Goal: Task Accomplishment & Management: Use online tool/utility

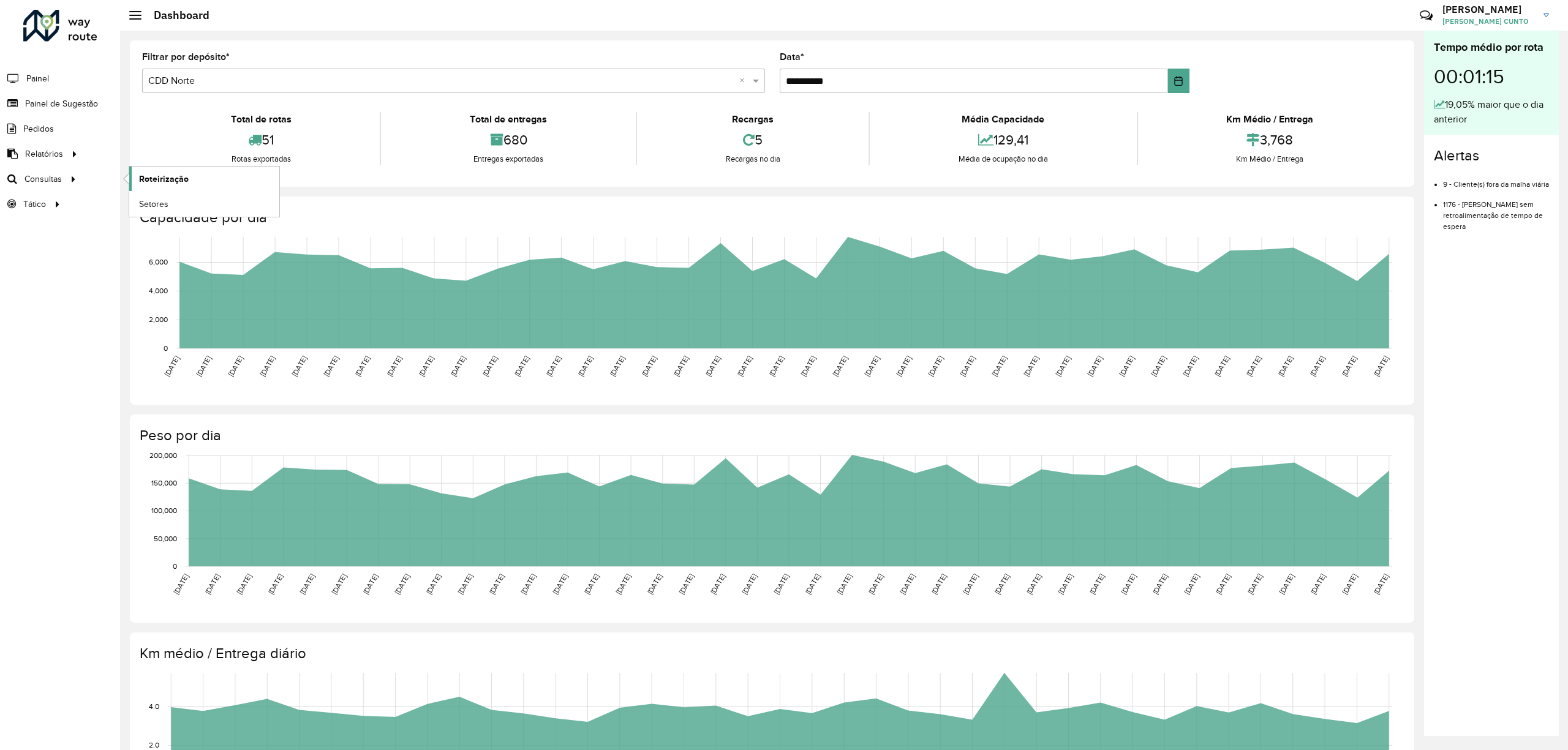
click at [177, 182] on span "Roteirização" at bounding box center [164, 179] width 50 height 13
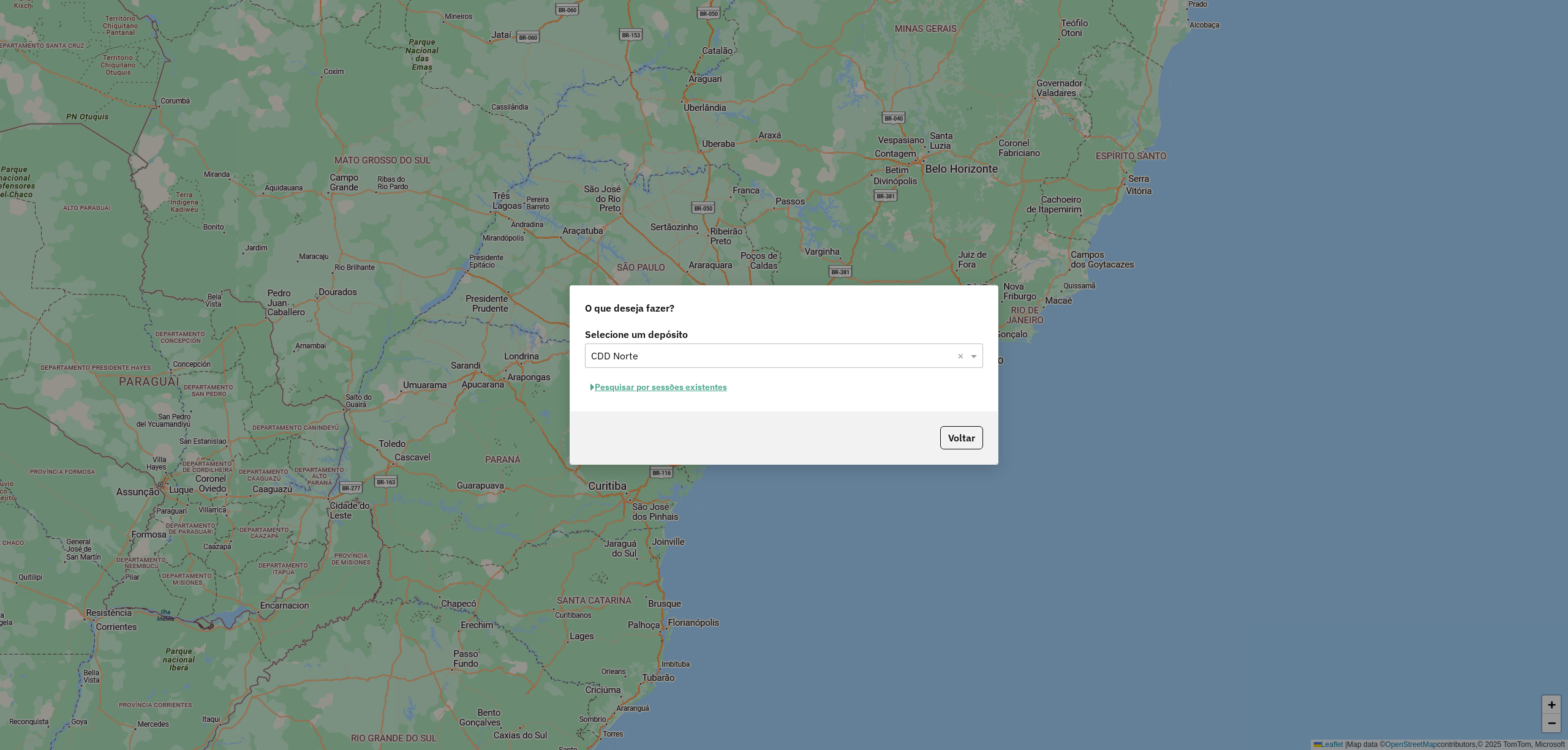
click at [638, 383] on button "Pesquisar por sessões existentes" at bounding box center [659, 387] width 148 height 19
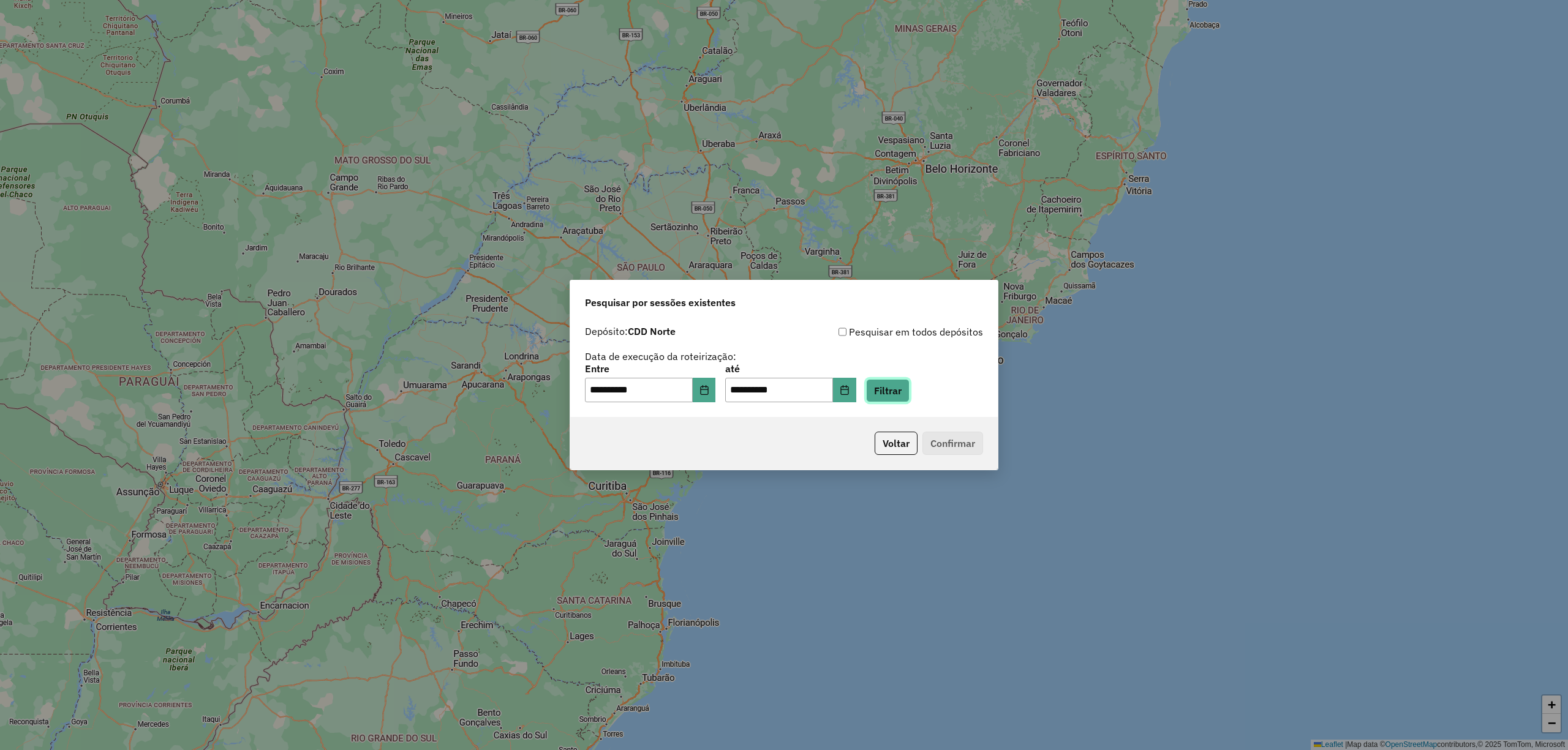
click at [905, 391] on button "Filtrar" at bounding box center [888, 390] width 43 height 23
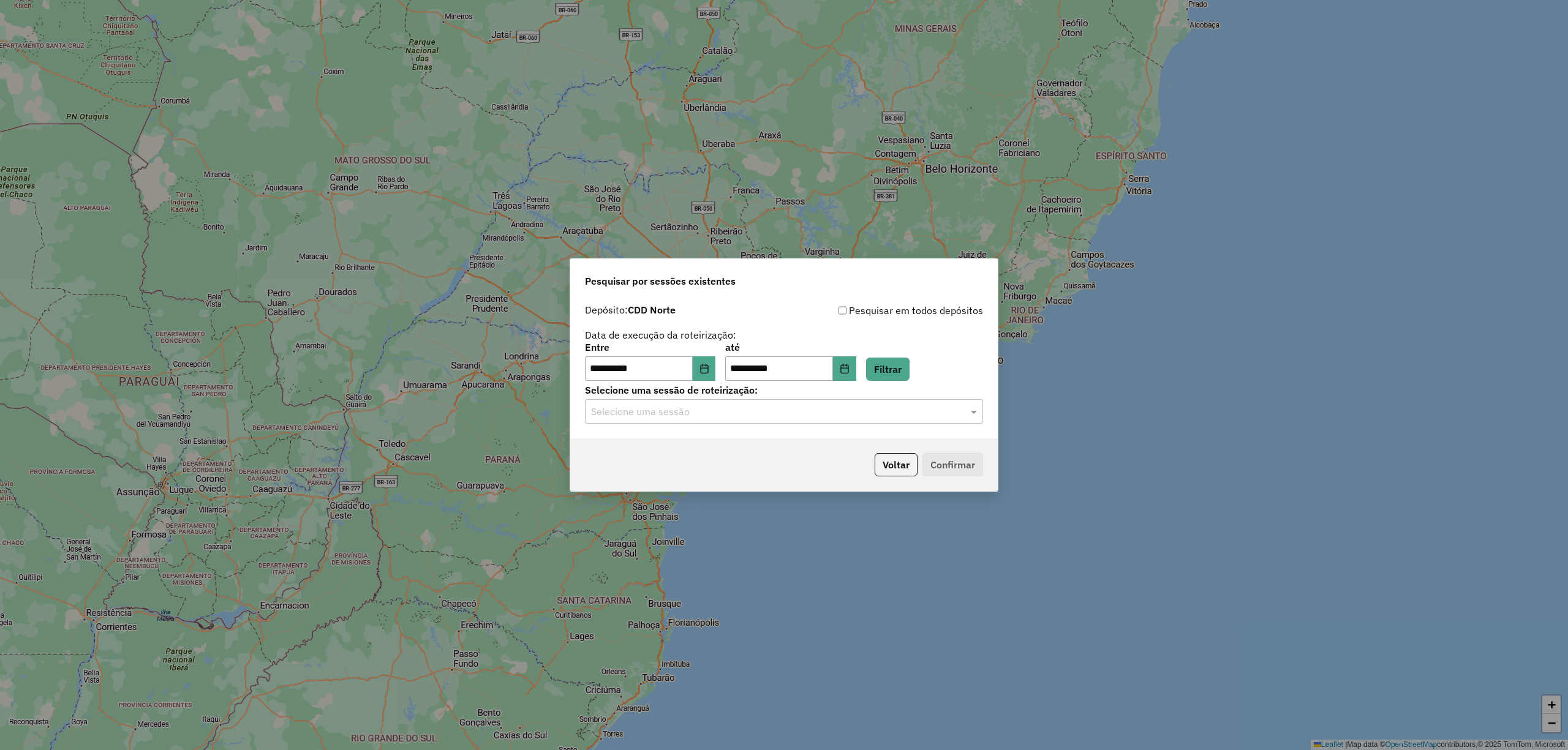
click at [766, 399] on div "Selecione uma sessão" at bounding box center [784, 411] width 398 height 25
click at [755, 446] on div "1275955 - [DATE] 16:54" at bounding box center [784, 447] width 396 height 21
click at [956, 467] on button "Confirmar" at bounding box center [953, 464] width 61 height 23
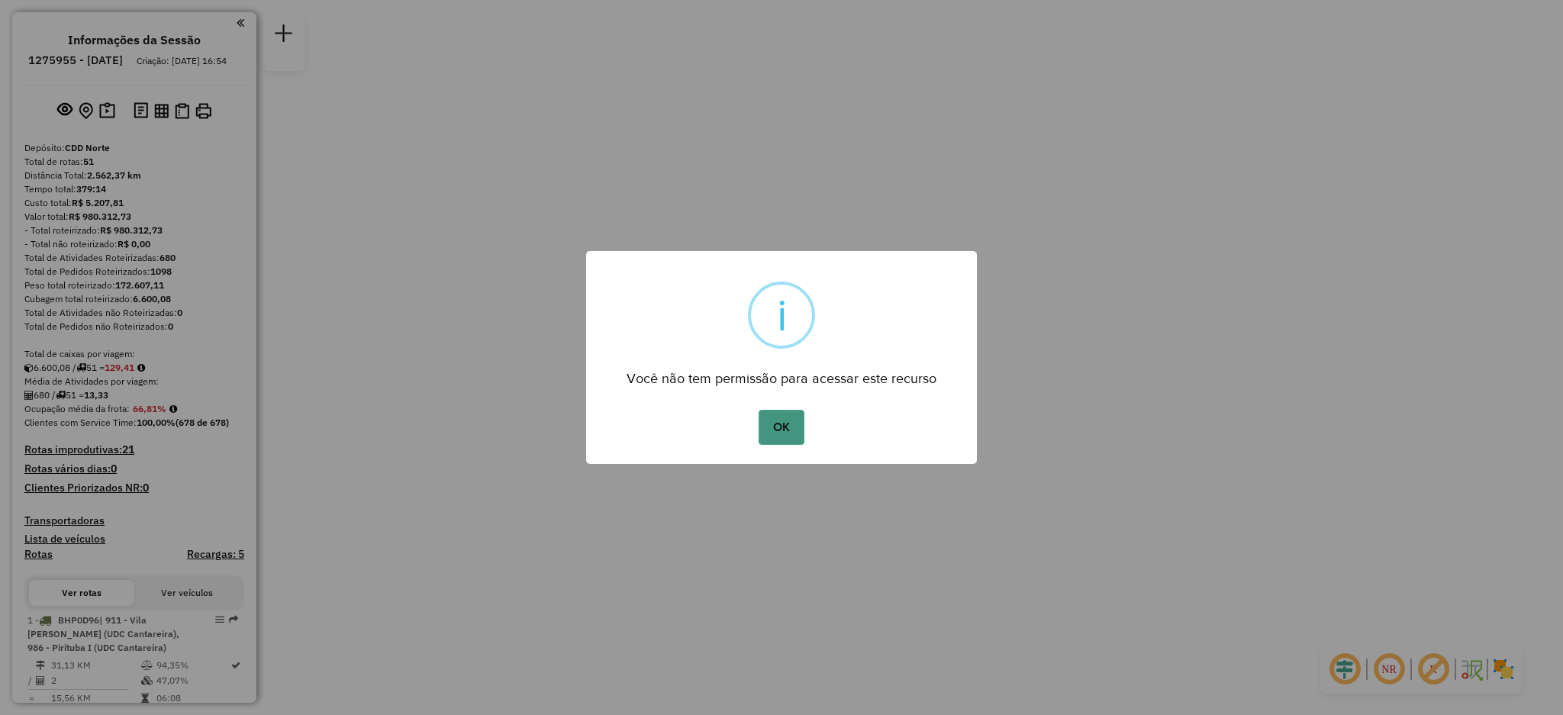
click at [792, 427] on button "OK" at bounding box center [781, 427] width 45 height 35
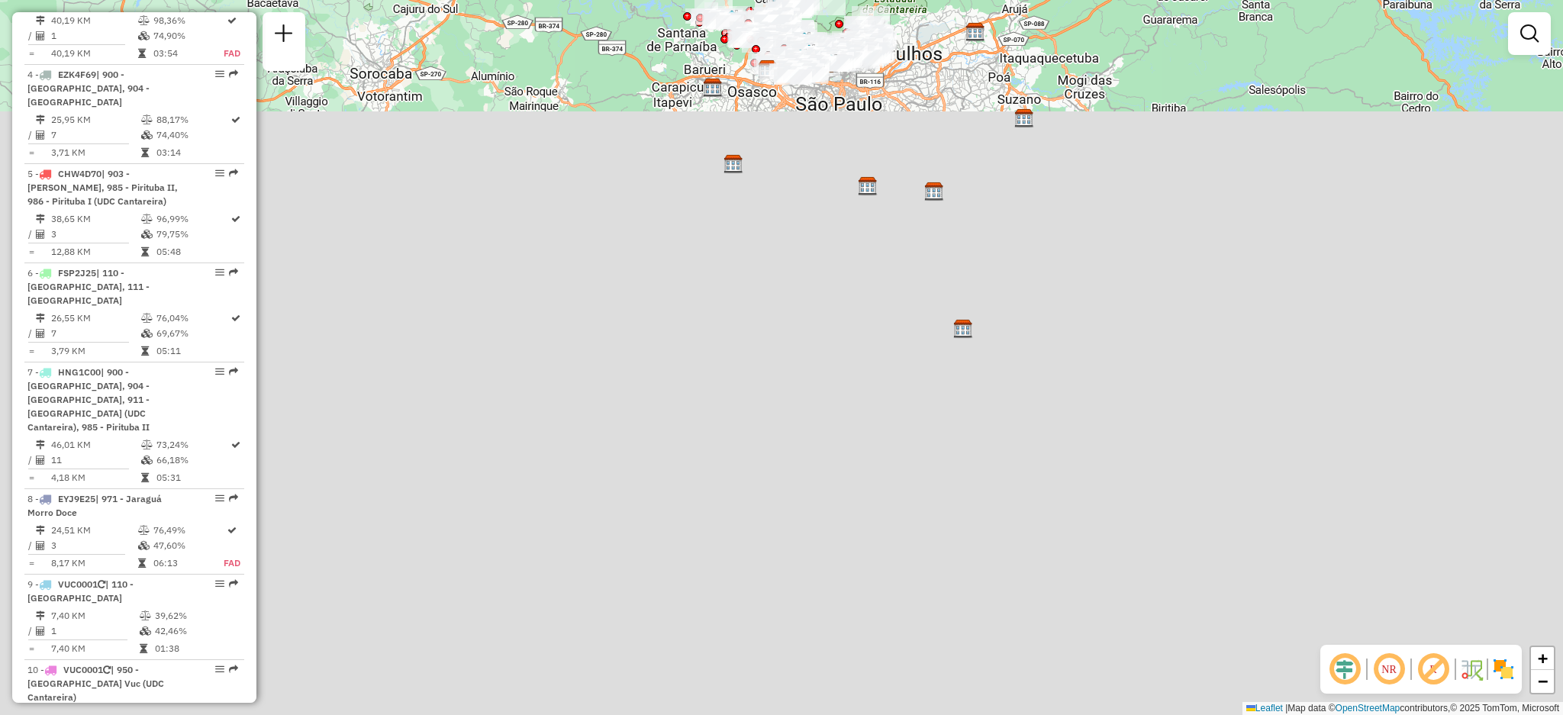
scroll to position [1695, 0]
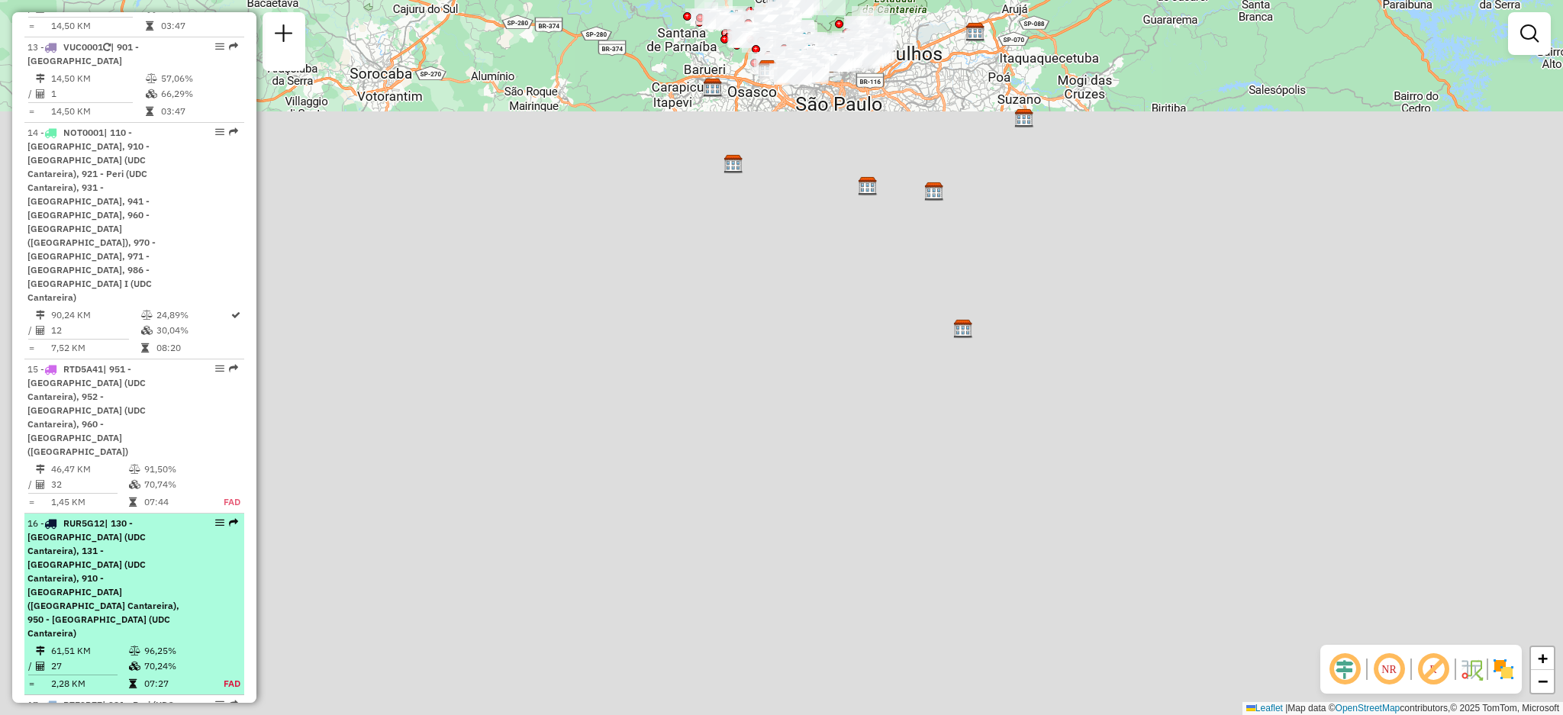
click at [232, 518] on em at bounding box center [233, 522] width 9 height 9
select select "**********"
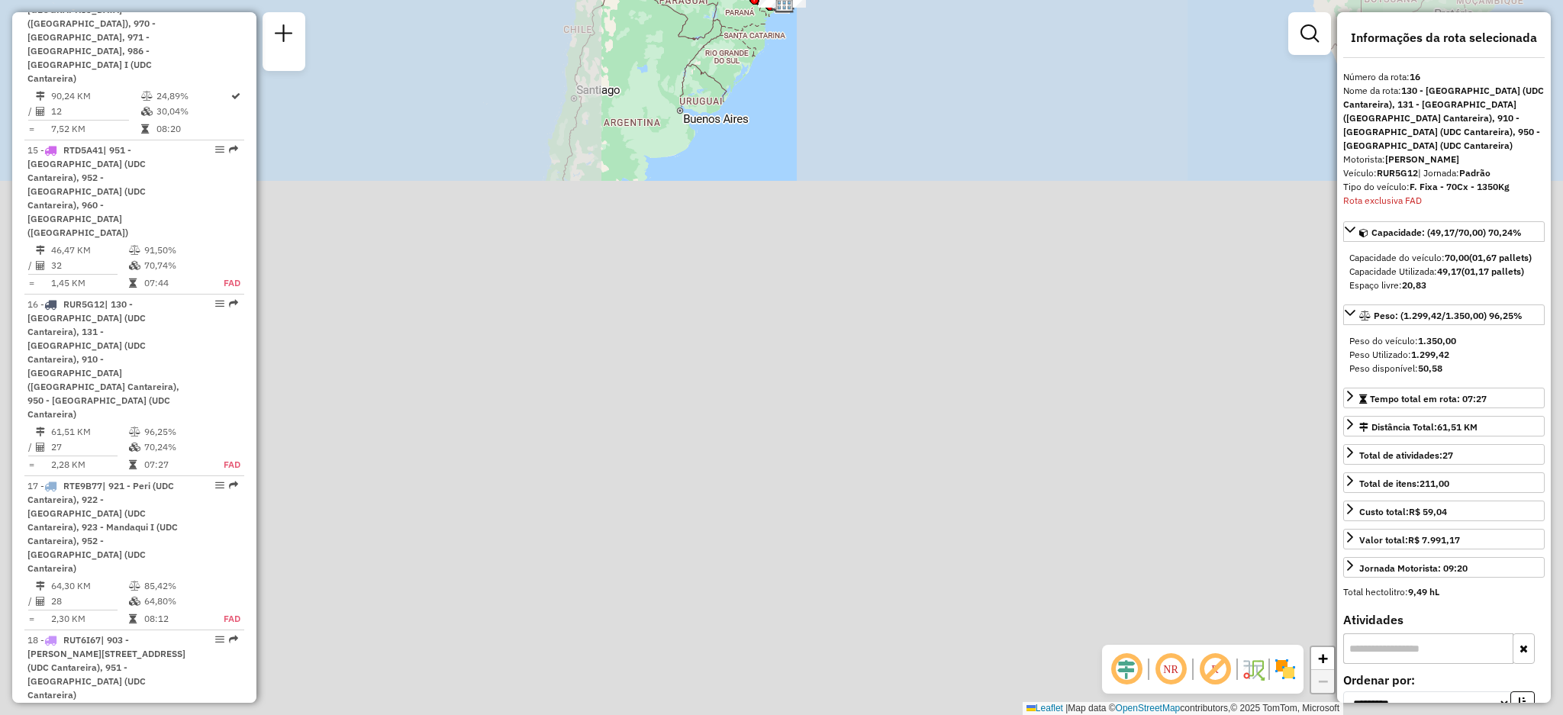
scroll to position [2032, 0]
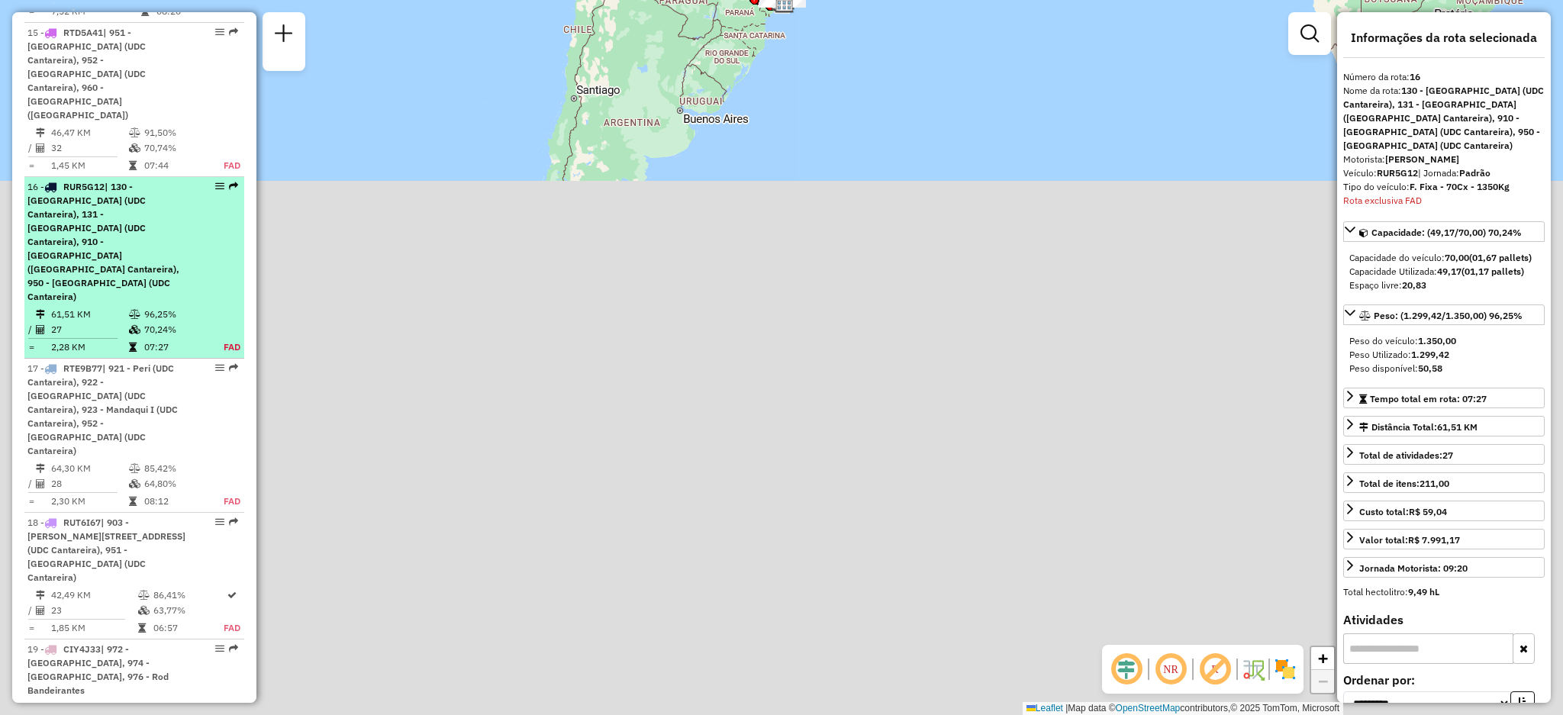
click at [229, 182] on em at bounding box center [233, 186] width 9 height 9
click at [230, 177] on li "16 - RUR5G12 | 130 - [GEOGRAPHIC_DATA] (UDC Cantareira), 131 - [GEOGRAPHIC_DATA…" at bounding box center [134, 268] width 220 height 182
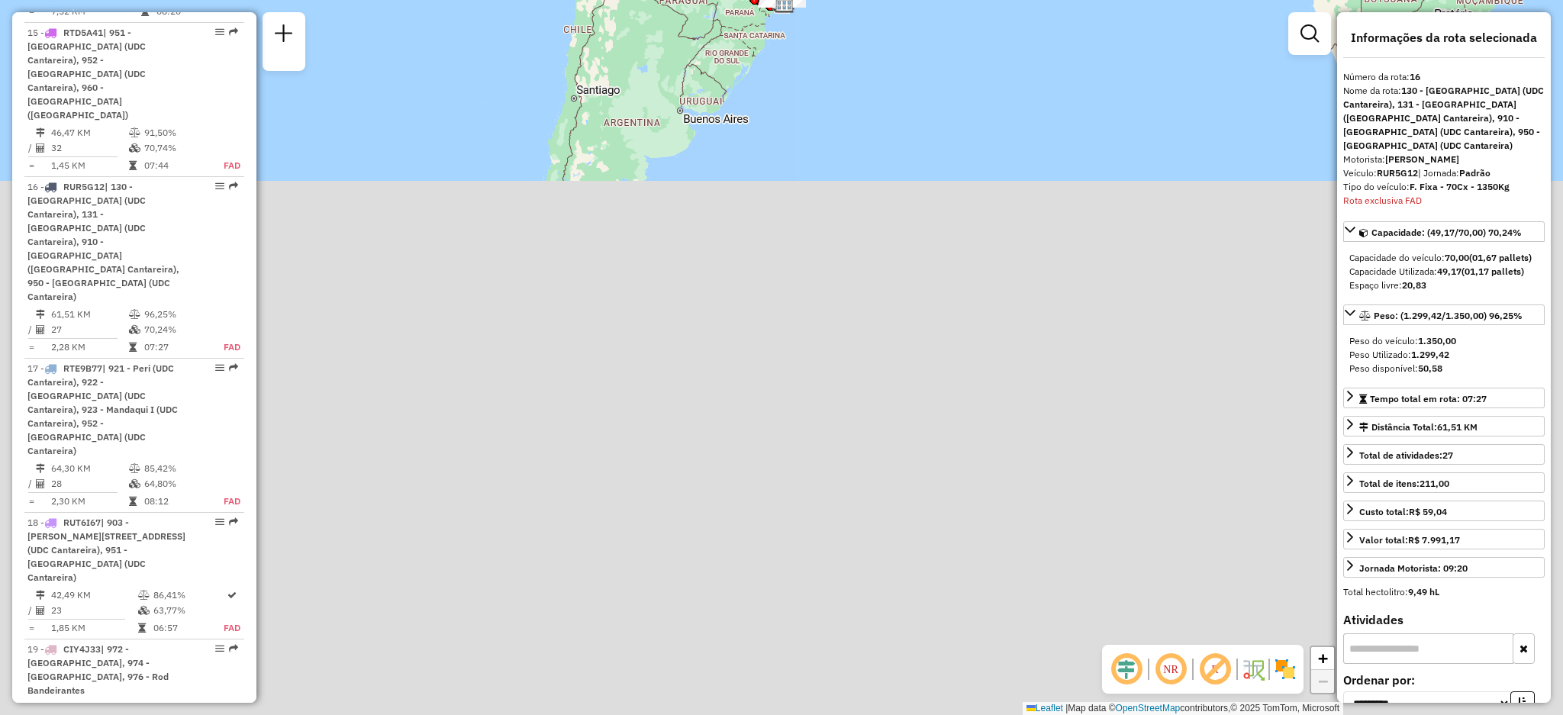
click at [230, 182] on em at bounding box center [233, 186] width 9 height 9
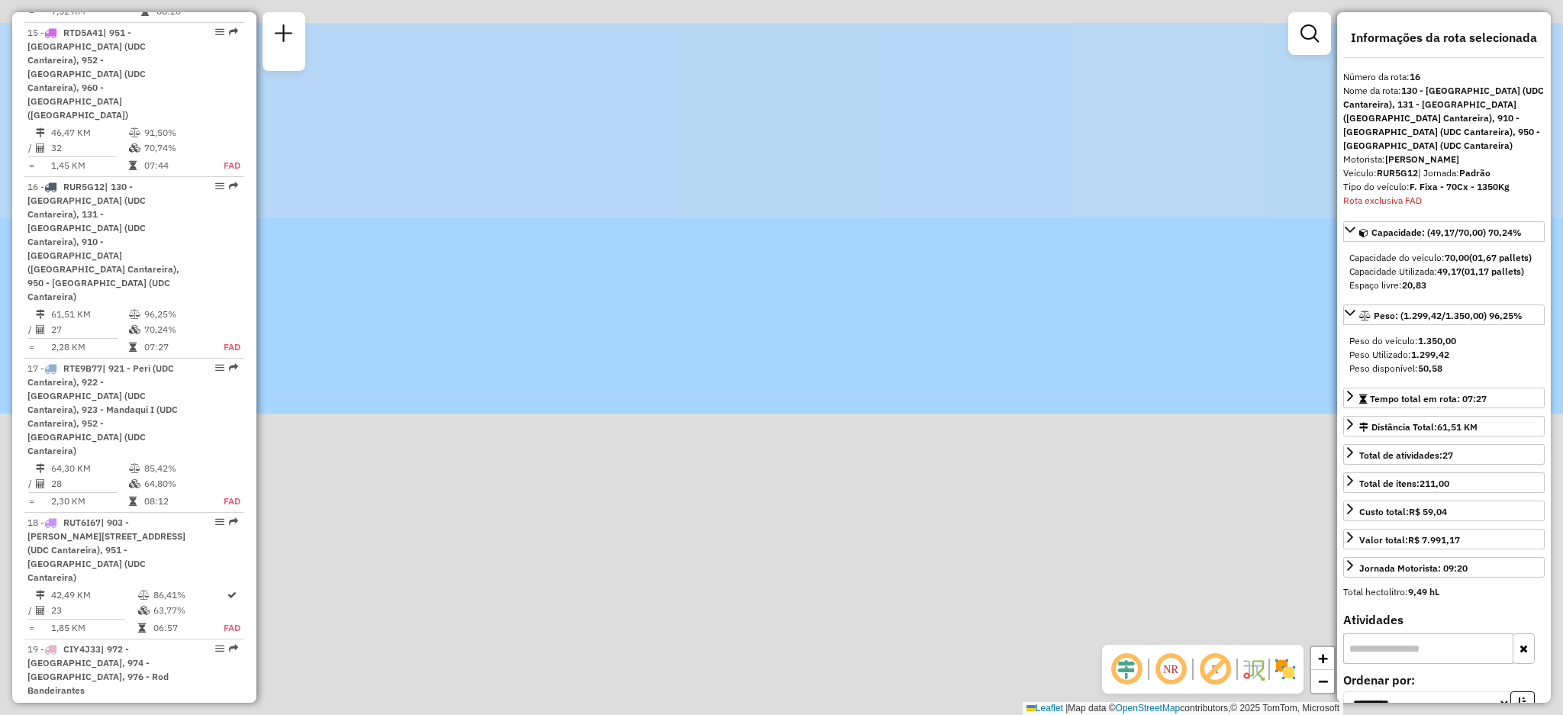
drag, startPoint x: 826, startPoint y: 155, endPoint x: 802, endPoint y: 427, distance: 273.5
click at [802, 427] on div "Janela de atendimento Grade de atendimento Capacidade Transportadoras Veículos …" at bounding box center [781, 357] width 1563 height 715
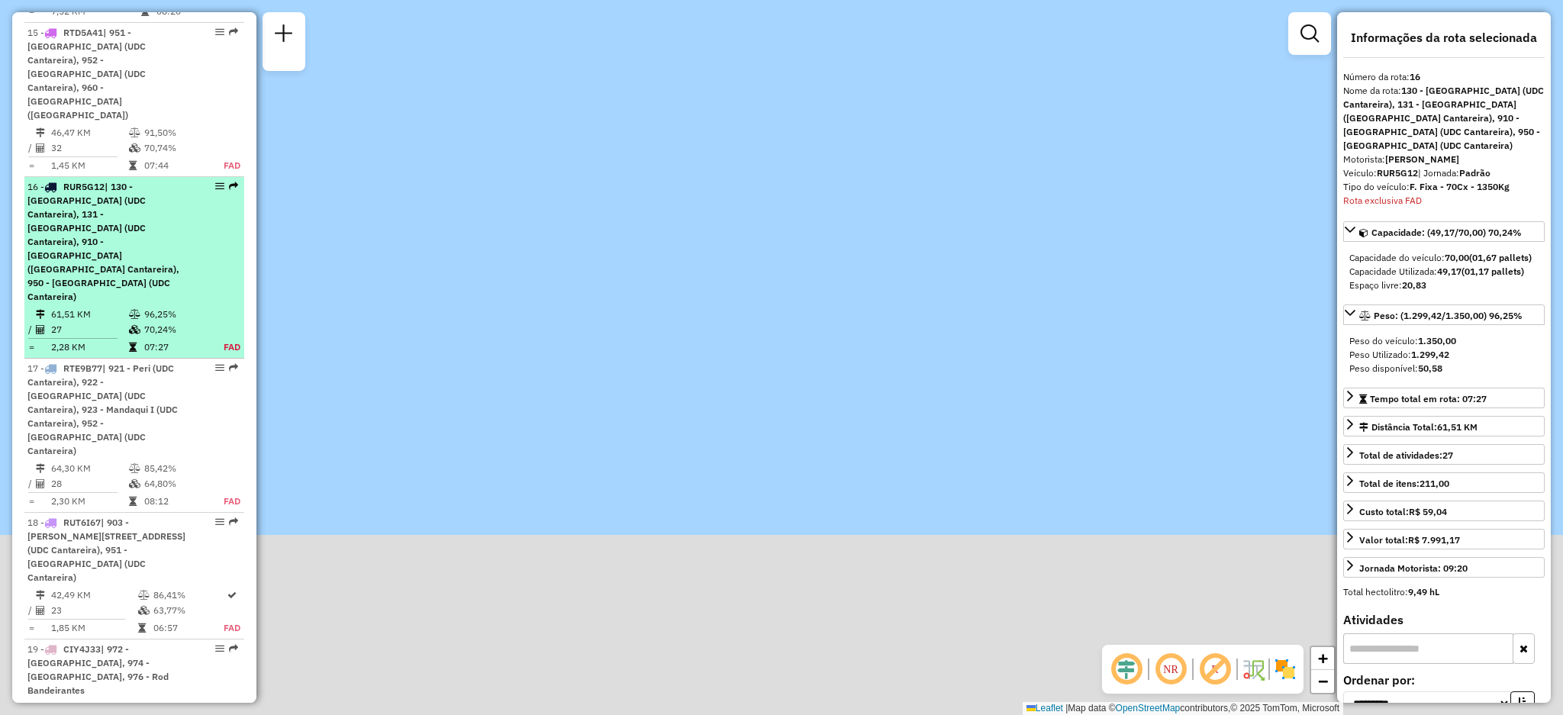
click at [229, 182] on em at bounding box center [233, 186] width 9 height 9
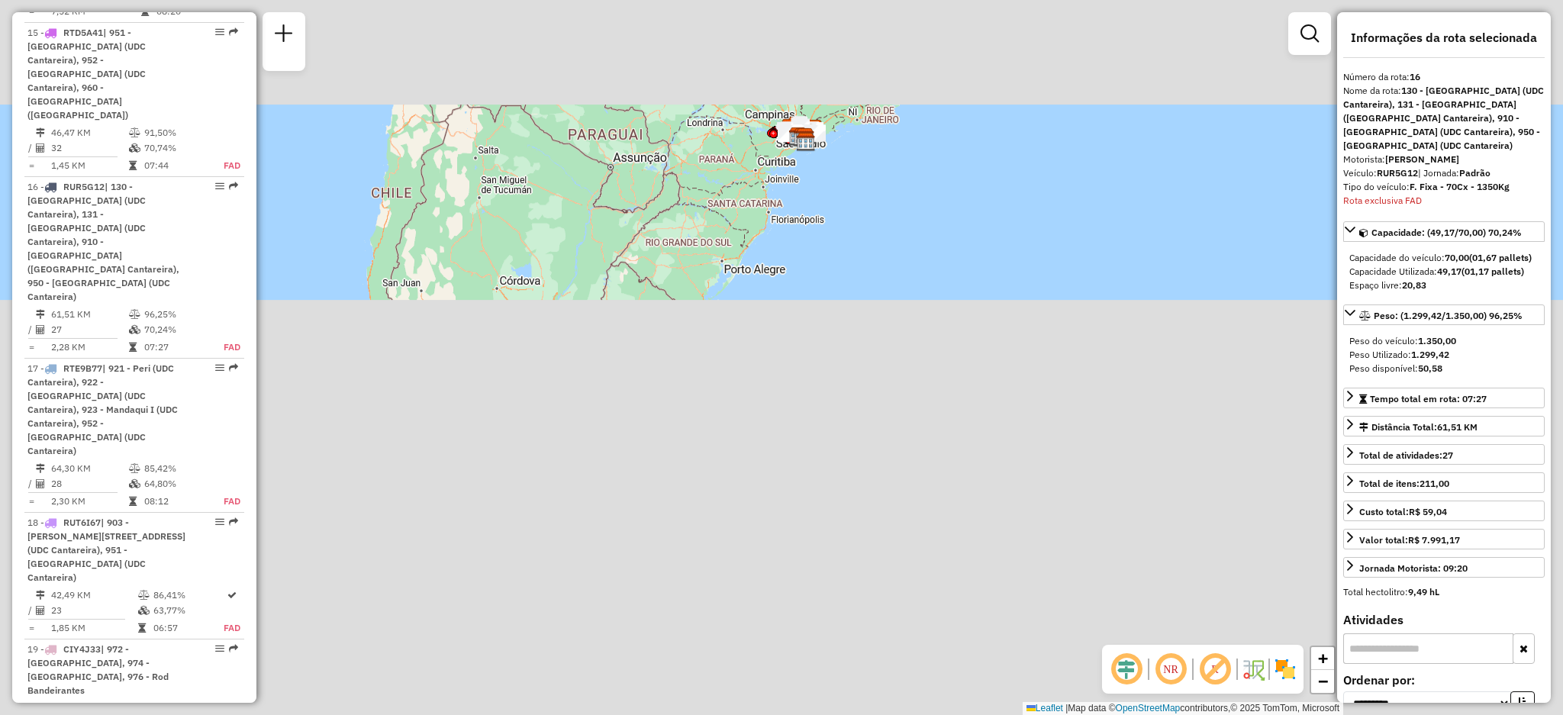
drag, startPoint x: 772, startPoint y: 78, endPoint x: 774, endPoint y: 137, distance: 59.6
click at [739, 224] on div "Janela de atendimento Grade de atendimento Capacidade Transportadoras Veículos …" at bounding box center [781, 357] width 1563 height 715
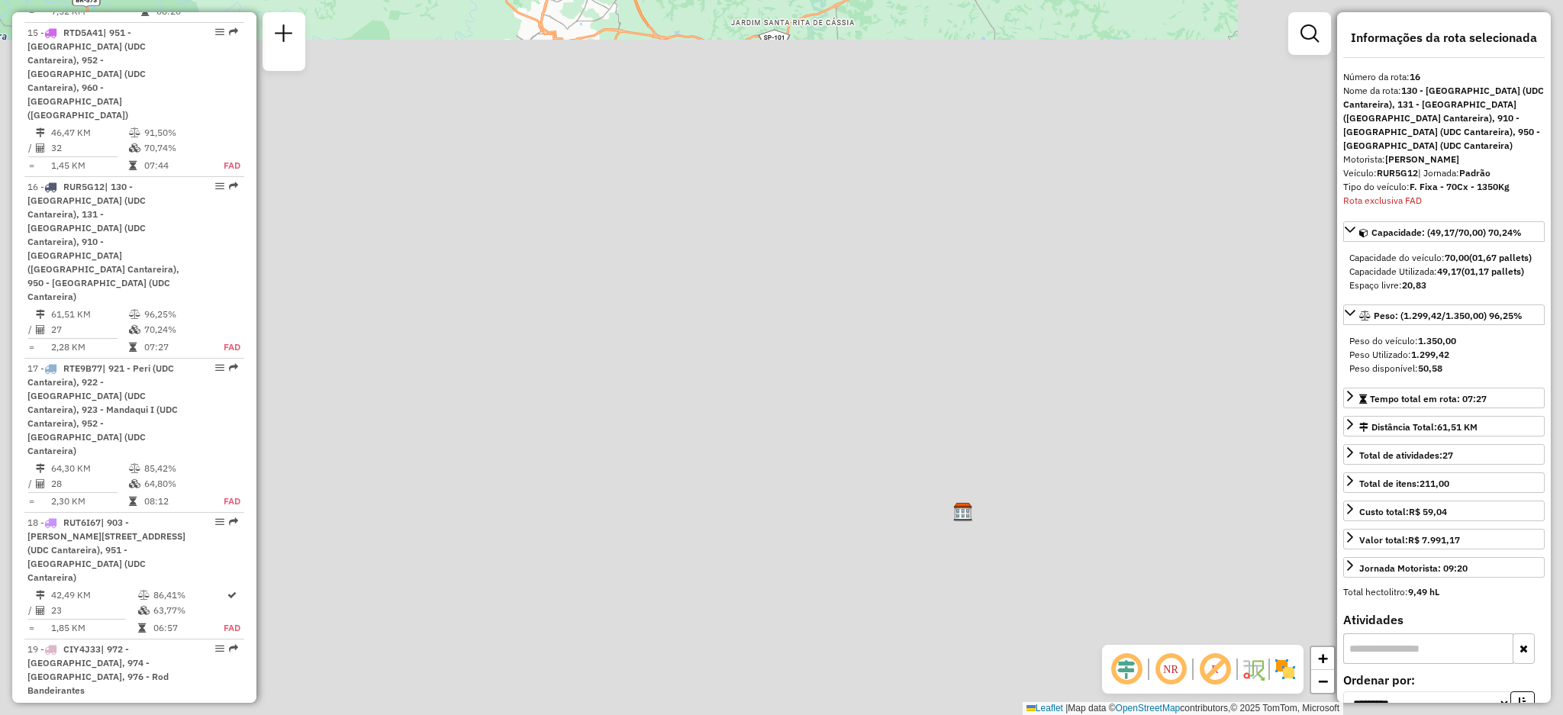
drag, startPoint x: 979, startPoint y: 263, endPoint x: 603, endPoint y: 152, distance: 392.4
click at [603, 152] on div "Janela de atendimento Grade de atendimento Capacidade Transportadoras Veículos …" at bounding box center [781, 357] width 1563 height 715
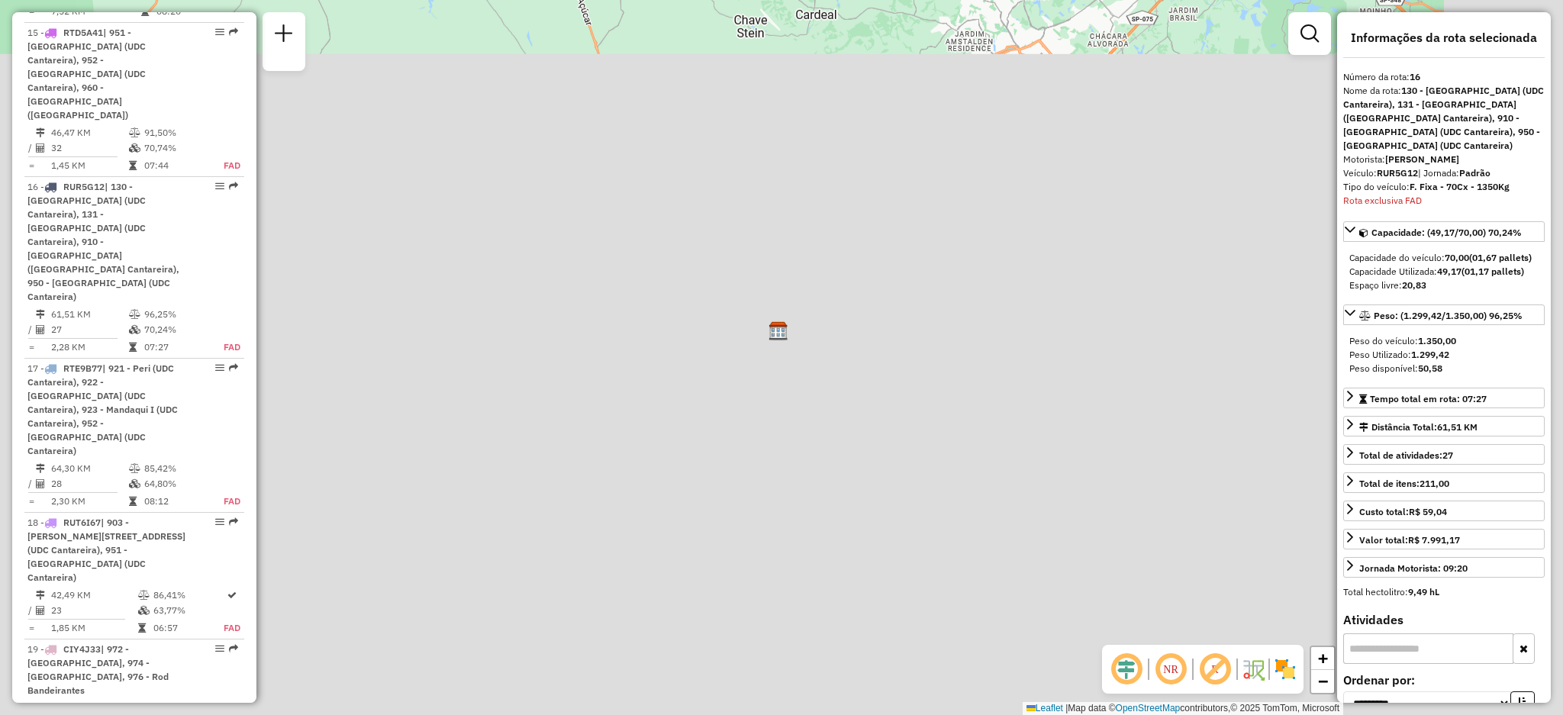
drag, startPoint x: 911, startPoint y: 360, endPoint x: 707, endPoint y: 181, distance: 272.0
click at [710, 183] on div "Janela de atendimento Grade de atendimento Capacidade Transportadoras Veículos …" at bounding box center [781, 357] width 1563 height 715
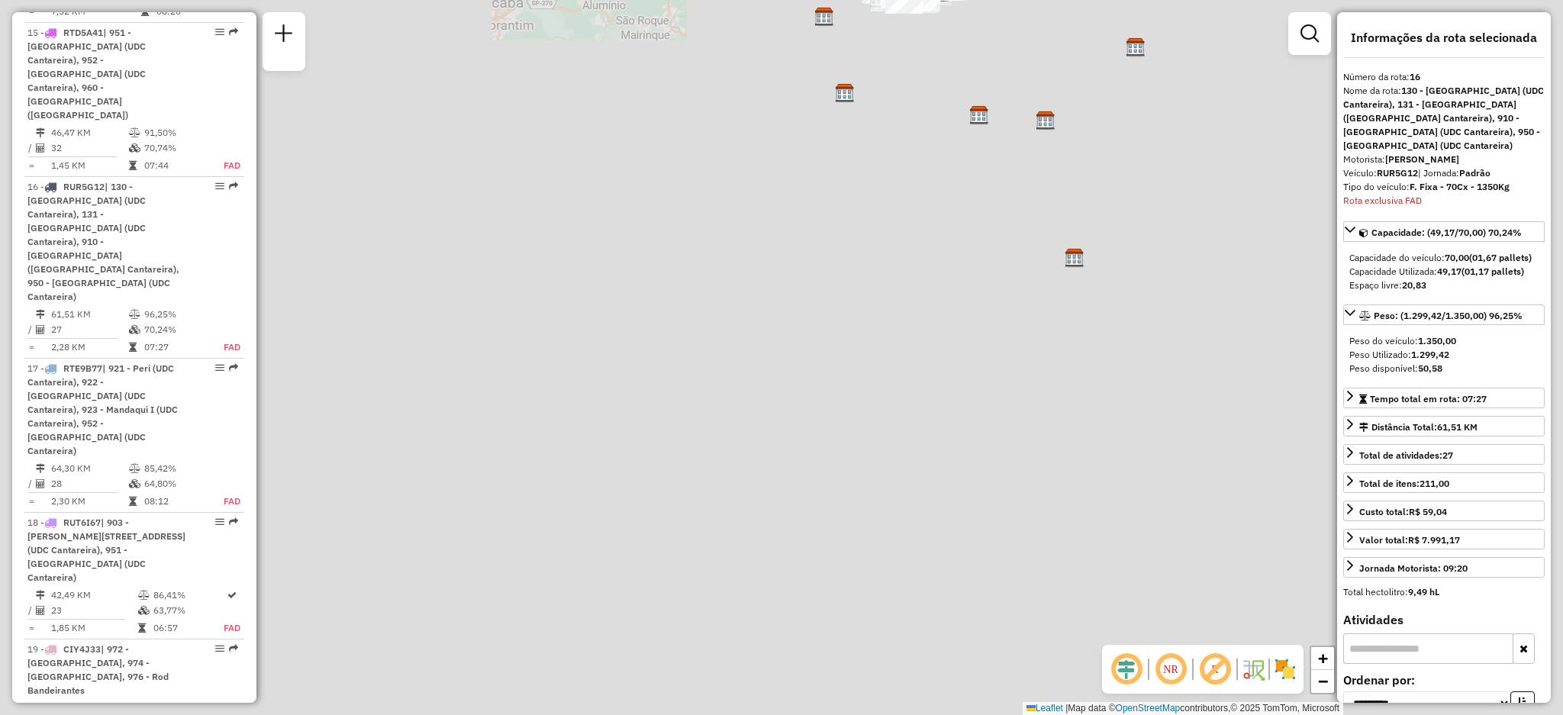
click at [588, 288] on div "Rota 20 - Placa BPQ0H14 23229392 - PATRICIA CARVALHO Janela de atendimento Grad…" at bounding box center [781, 357] width 1563 height 715
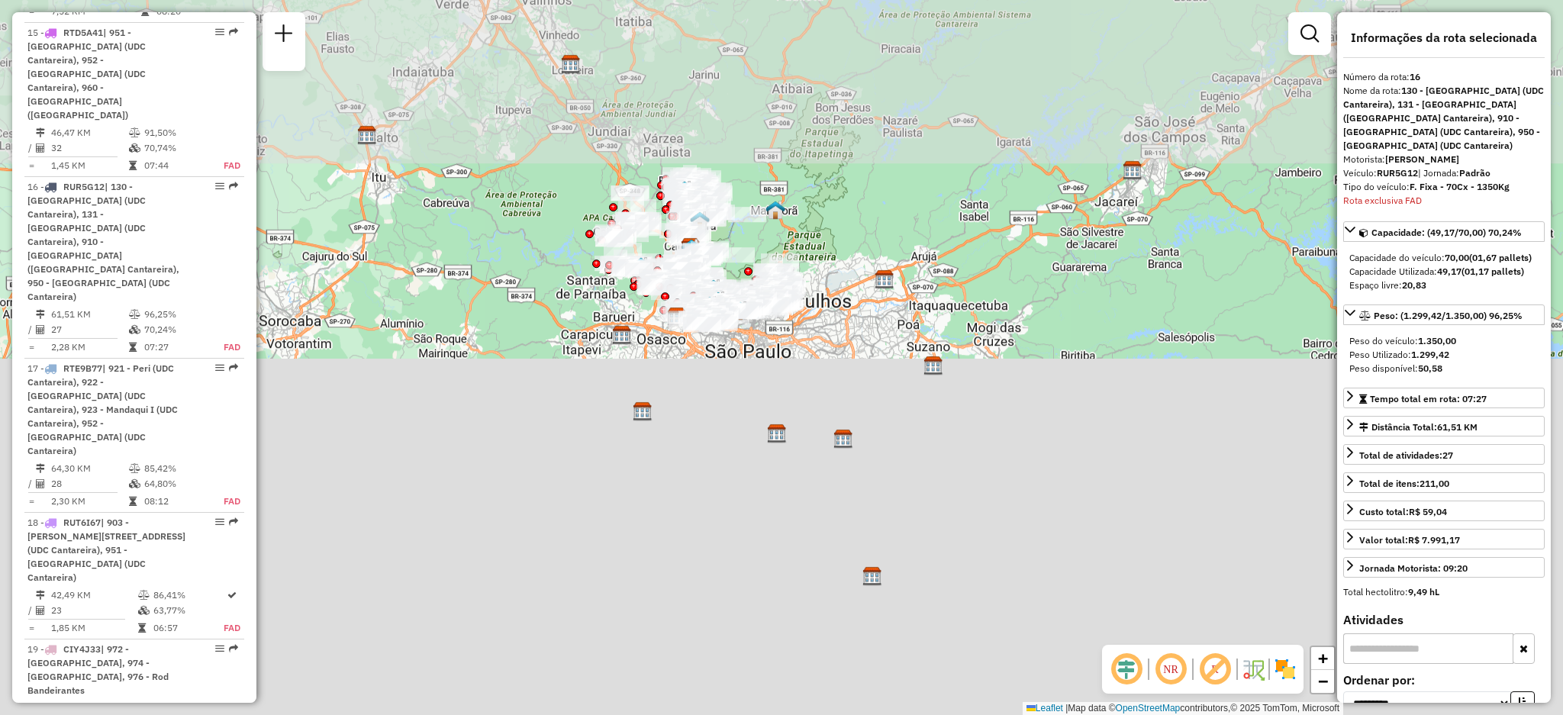
drag, startPoint x: 767, startPoint y: 275, endPoint x: 788, endPoint y: 443, distance: 169.9
click at [788, 443] on div "Janela de atendimento Grade de atendimento Capacidade Transportadoras Veículos …" at bounding box center [781, 357] width 1563 height 715
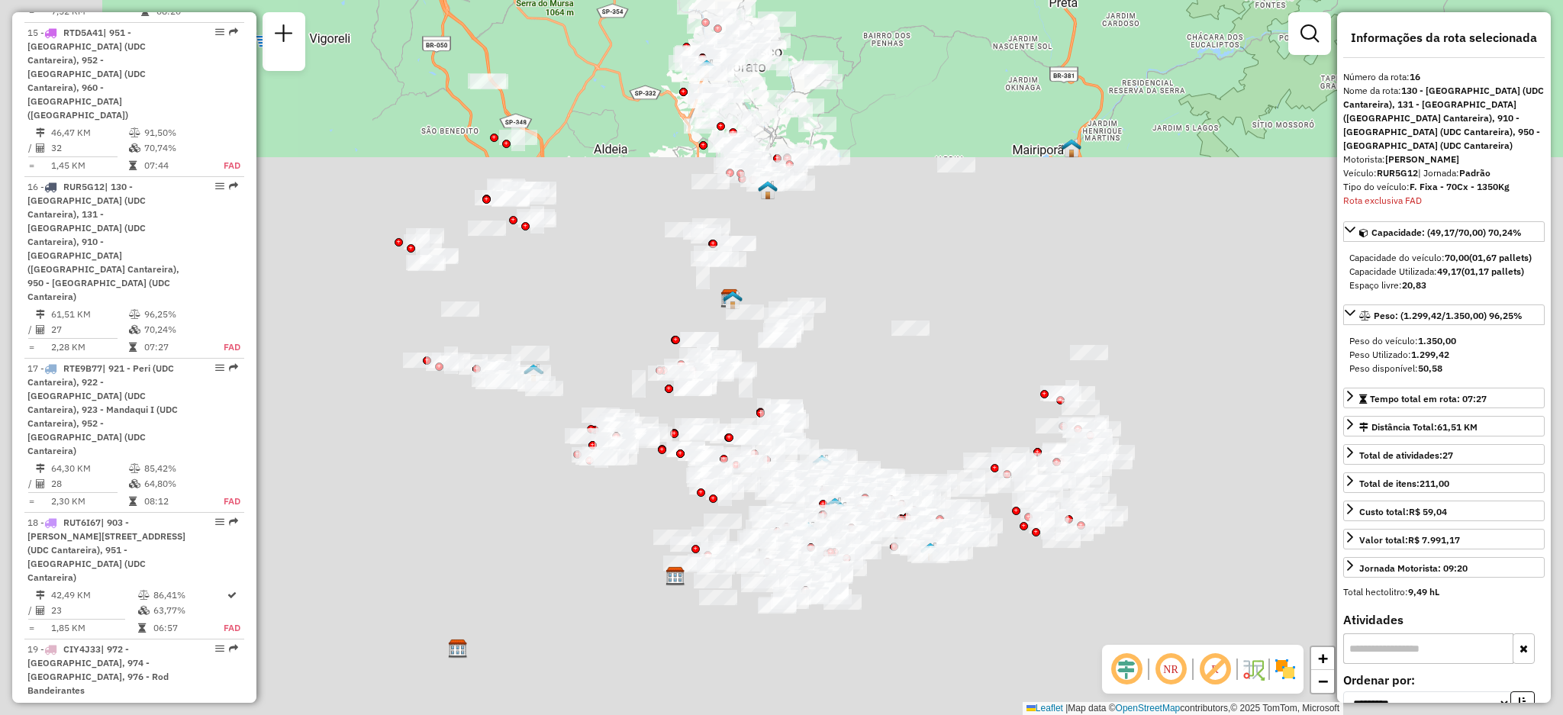
drag, startPoint x: 669, startPoint y: 282, endPoint x: 928, endPoint y: 328, distance: 263.5
click at [932, 330] on div "Janela de atendimento Grade de atendimento Capacidade Transportadoras Veículos …" at bounding box center [781, 357] width 1563 height 715
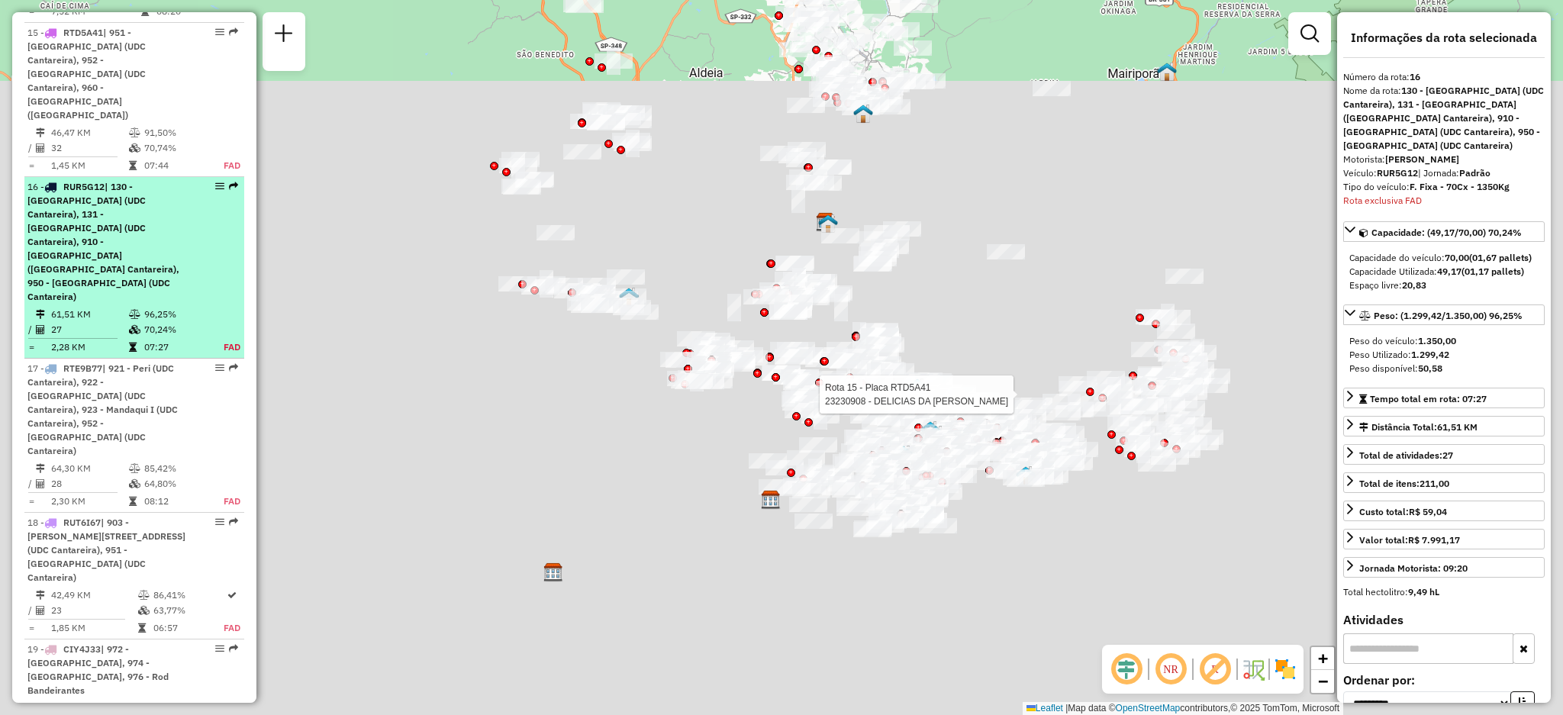
click at [230, 182] on em at bounding box center [233, 186] width 9 height 9
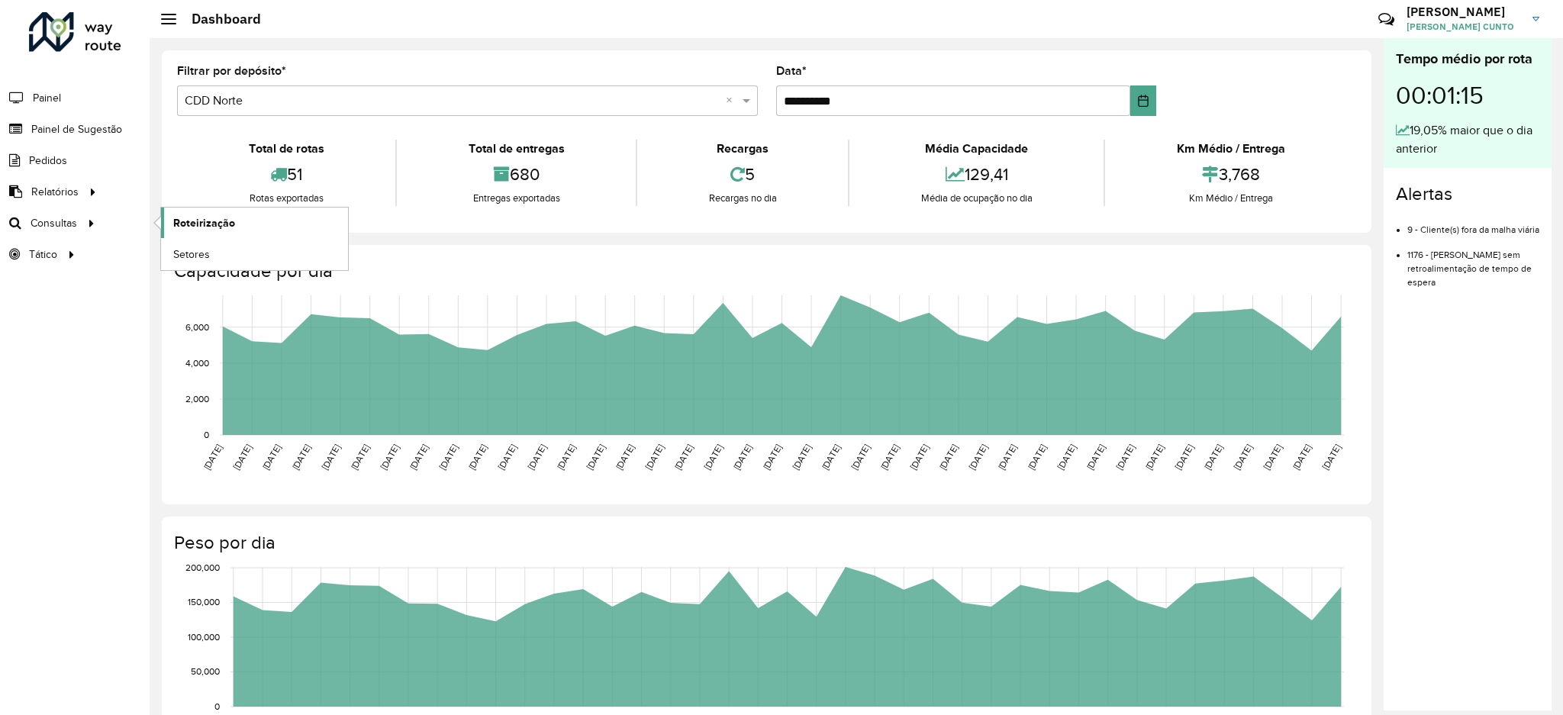
click at [163, 219] on link "Roteirização" at bounding box center [254, 223] width 187 height 31
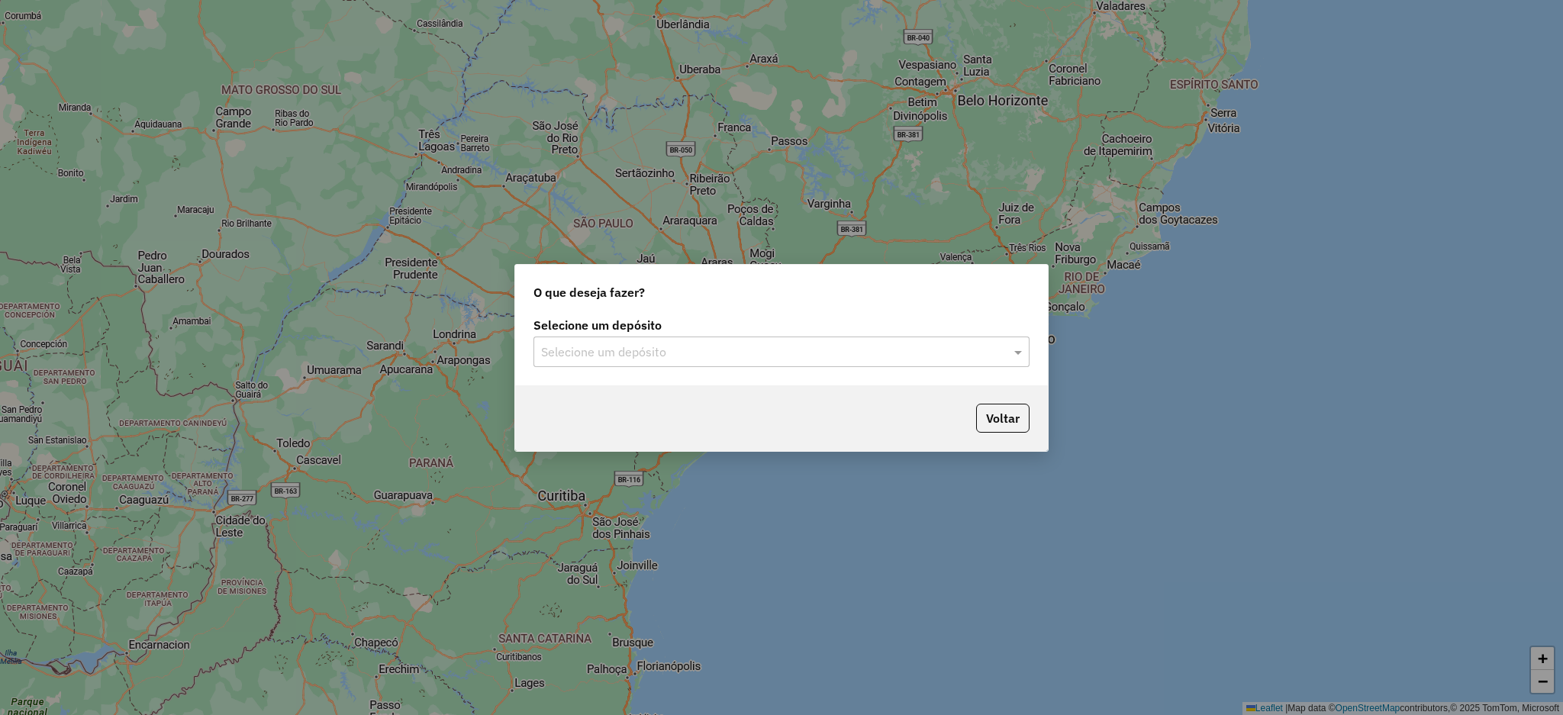
drag, startPoint x: 857, startPoint y: 350, endPoint x: 849, endPoint y: 353, distance: 8.2
click at [856, 350] on input "text" at bounding box center [766, 352] width 450 height 18
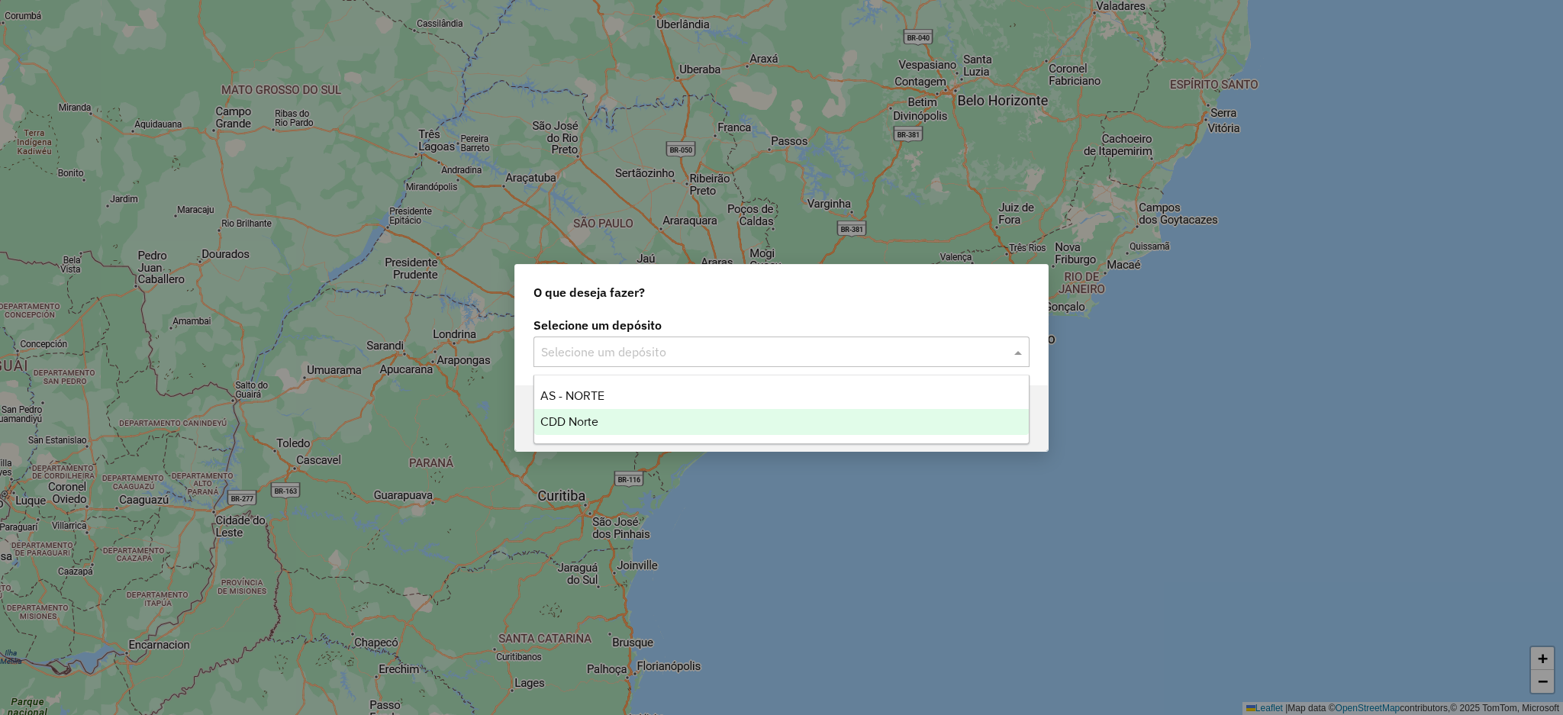
click at [754, 418] on div "CDD Norte" at bounding box center [781, 422] width 495 height 26
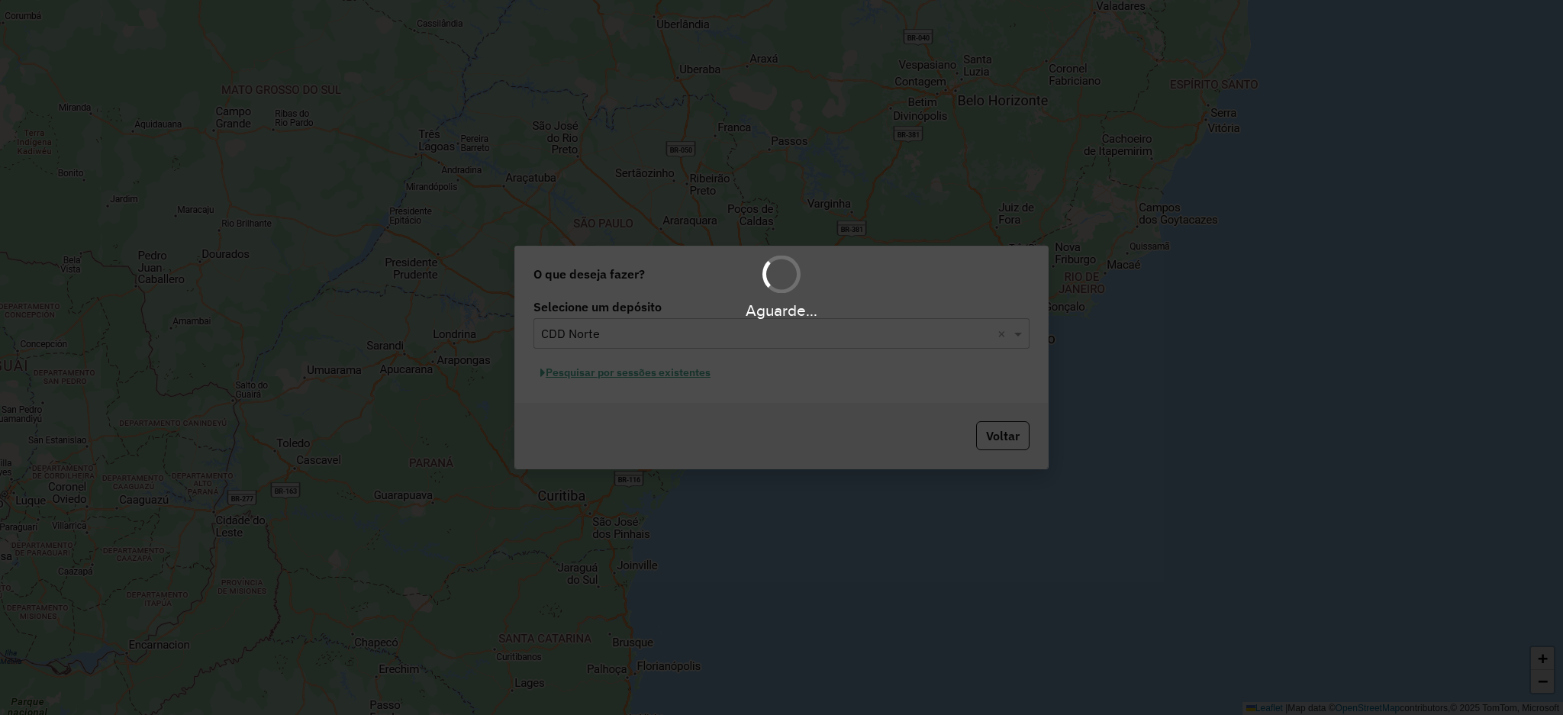
click at [645, 365] on div "Aguarde..." at bounding box center [781, 357] width 1563 height 715
click at [662, 378] on div "Aguarde..." at bounding box center [781, 357] width 1563 height 715
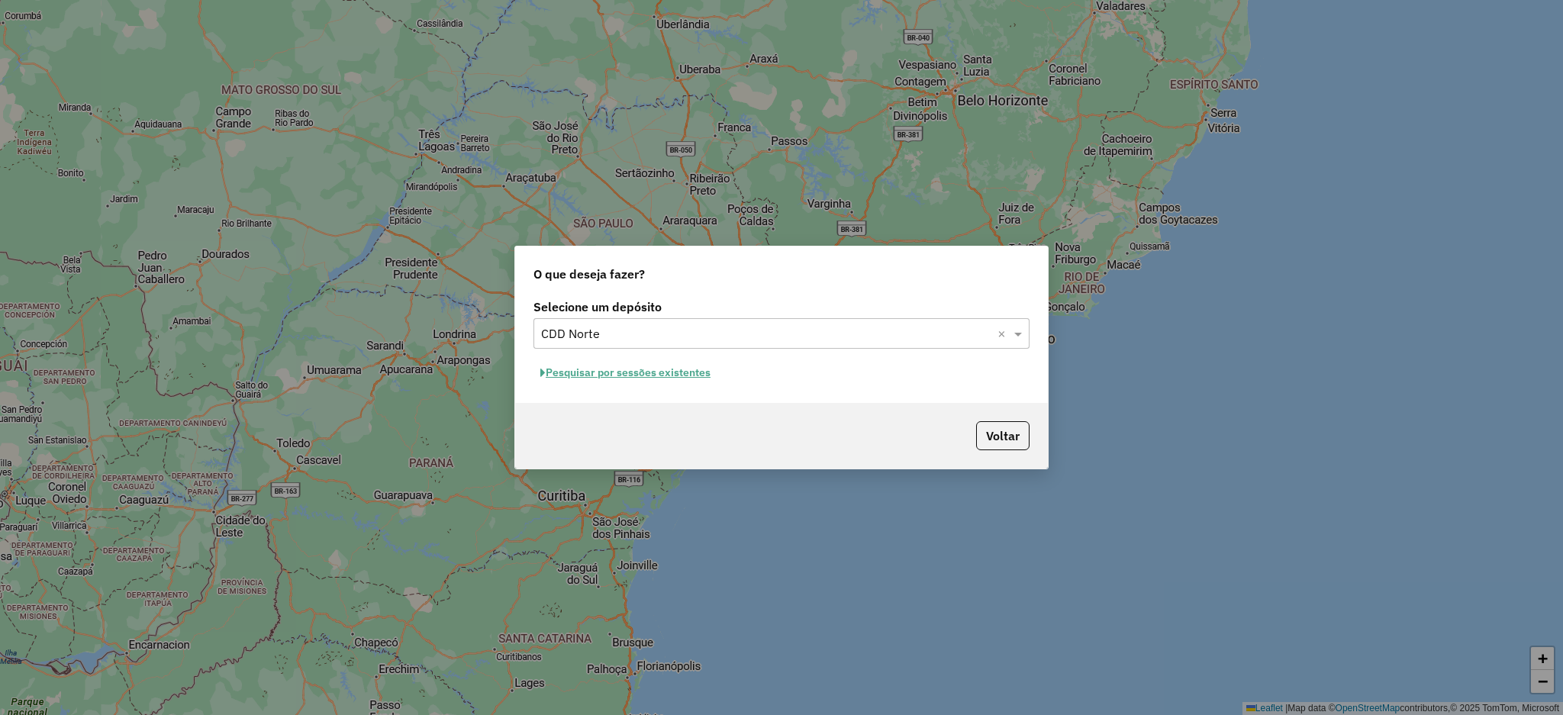
click at [703, 385] on button "Pesquisar por sessões existentes" at bounding box center [625, 373] width 184 height 24
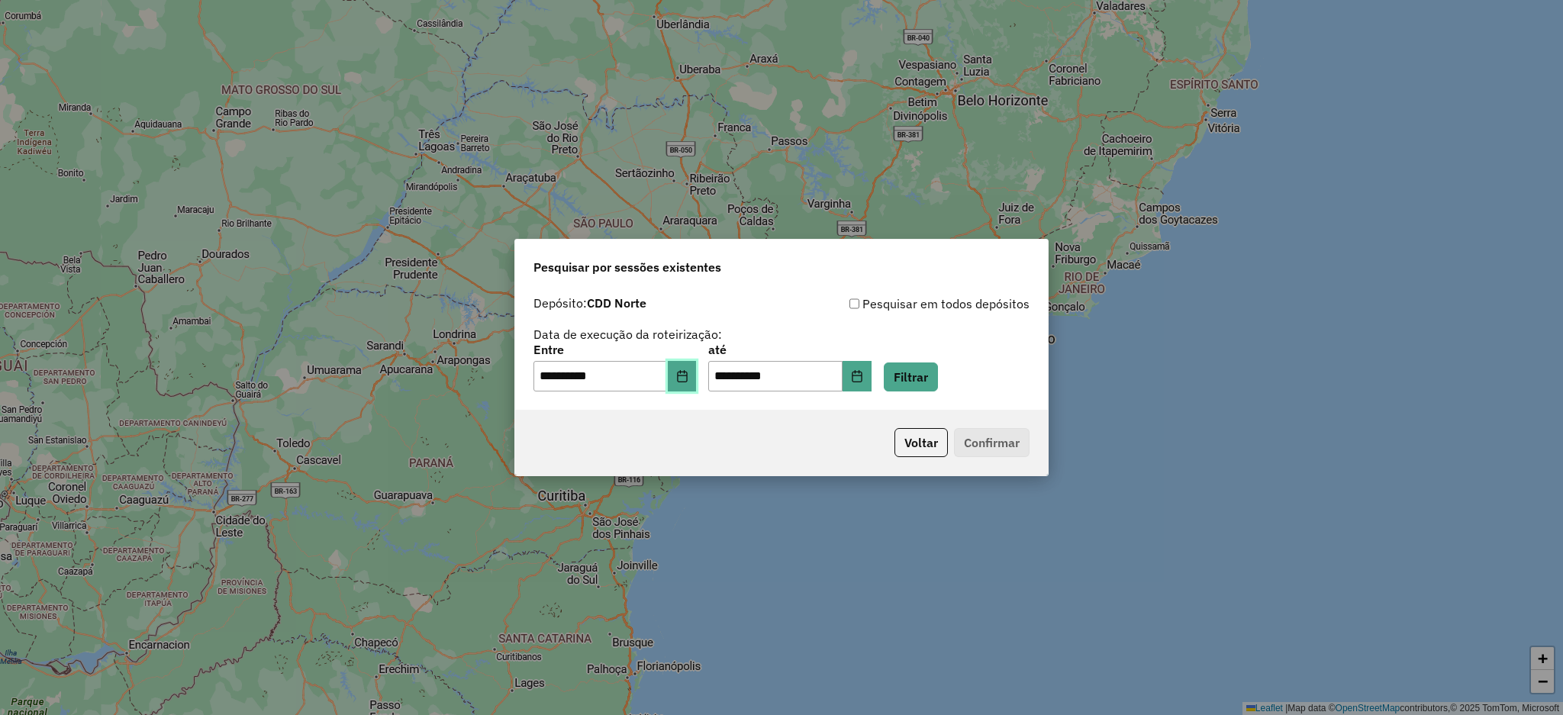
click at [691, 377] on button "Choose Date" at bounding box center [682, 376] width 29 height 31
click at [938, 368] on button "Filtrar" at bounding box center [911, 377] width 54 height 29
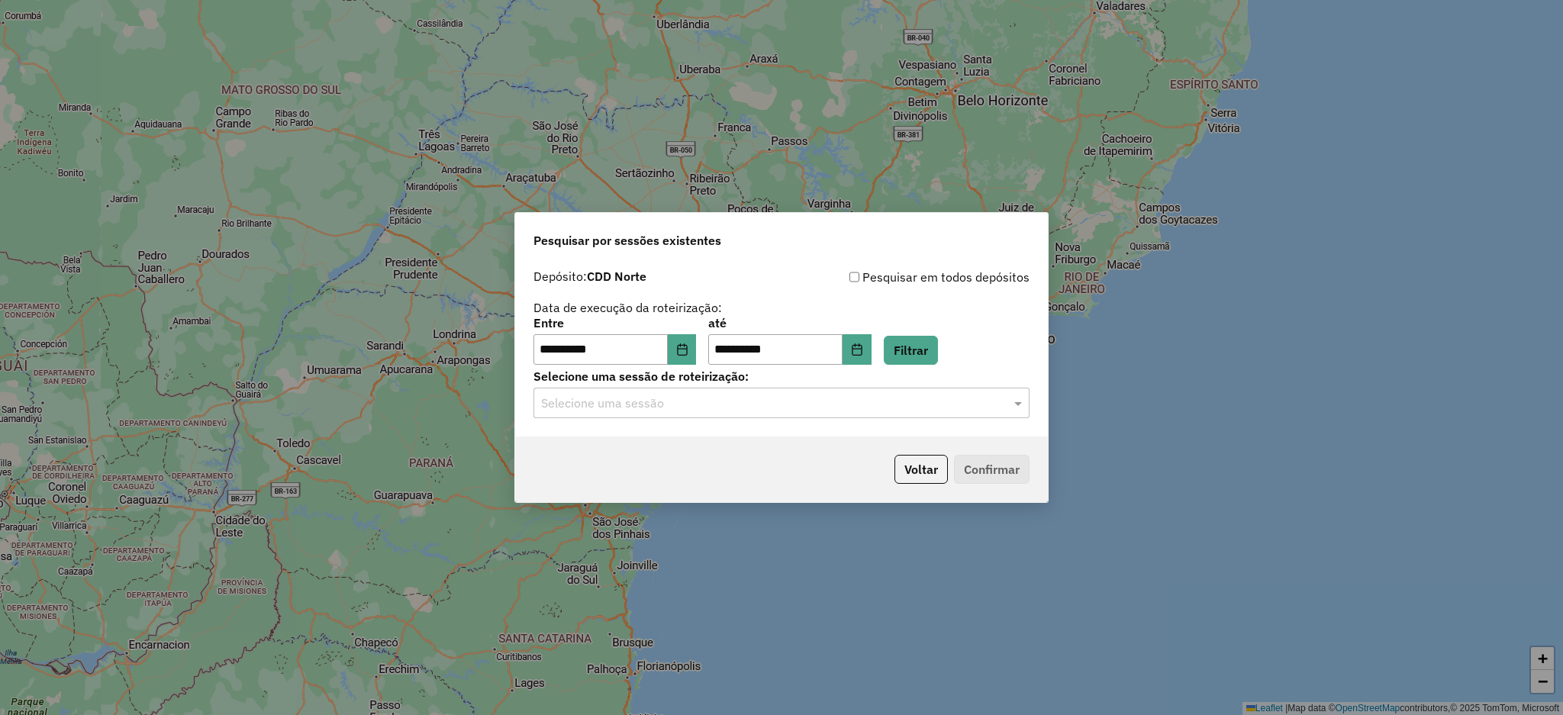
click at [950, 400] on input "text" at bounding box center [766, 404] width 450 height 18
click at [838, 445] on div "1275955 - 15/09/2025 16:54" at bounding box center [781, 448] width 495 height 26
click at [965, 462] on button "Confirmar" at bounding box center [992, 469] width 76 height 29
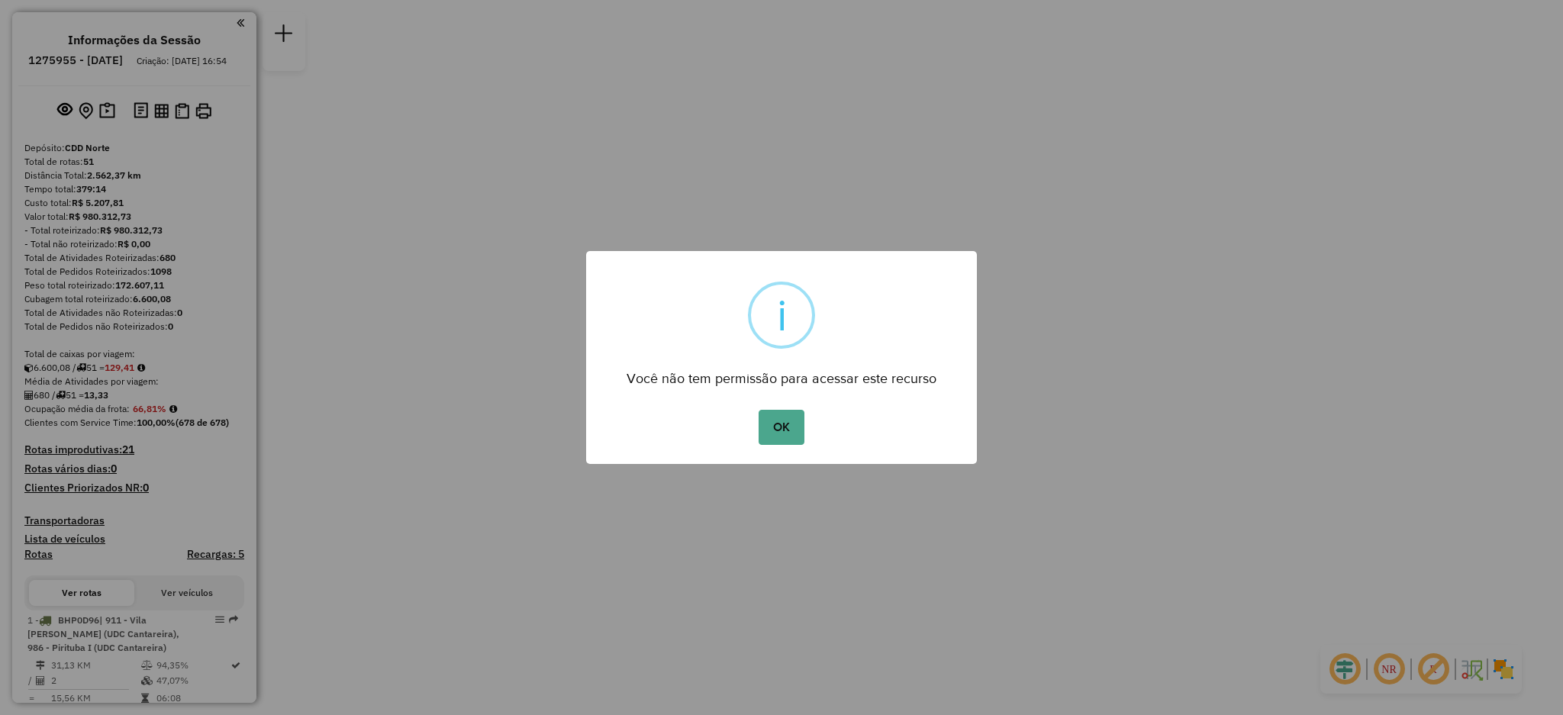
drag, startPoint x: 757, startPoint y: 433, endPoint x: 791, endPoint y: 433, distance: 34.3
click at [758, 433] on div "OK No Cancel" at bounding box center [781, 427] width 391 height 43
click at [791, 433] on button "OK" at bounding box center [781, 427] width 45 height 35
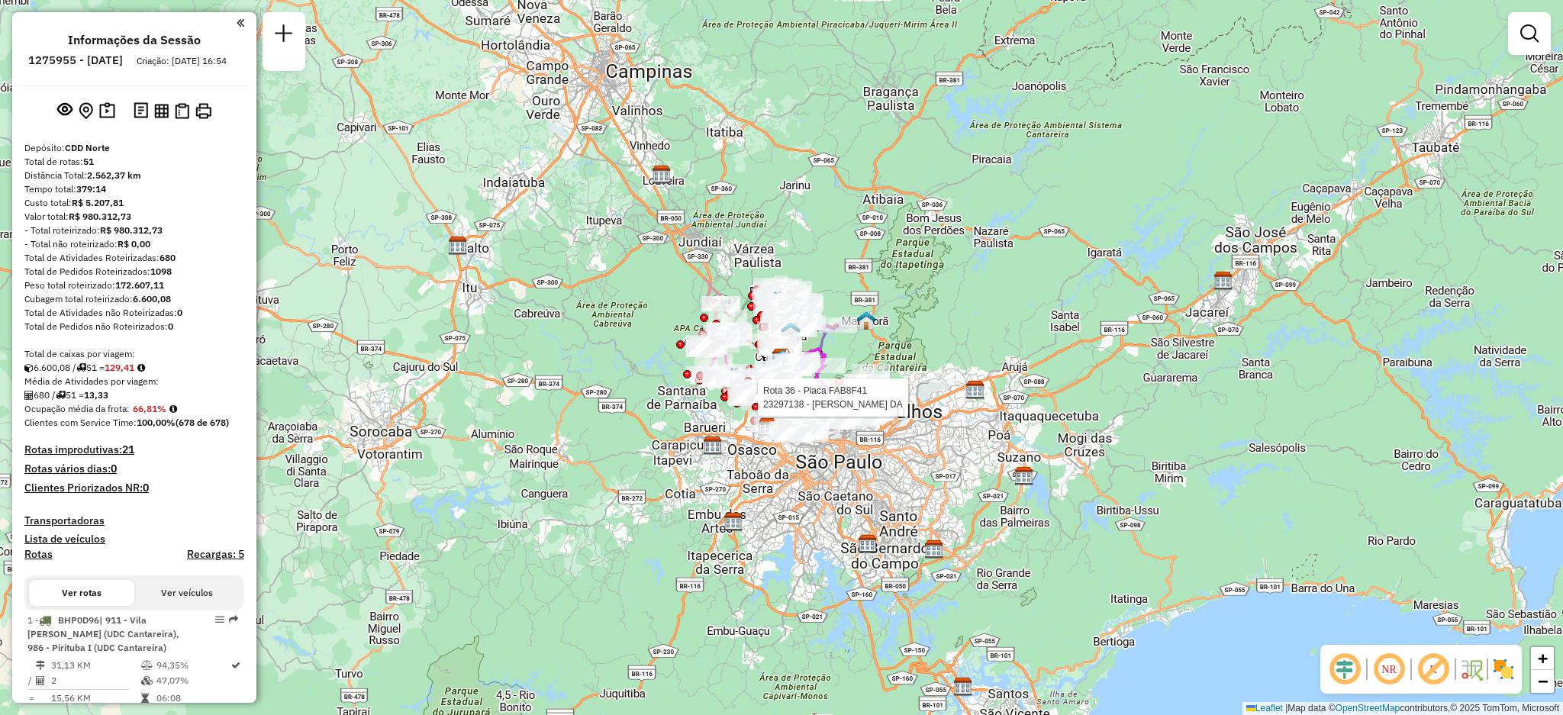
scroll to position [1695, 0]
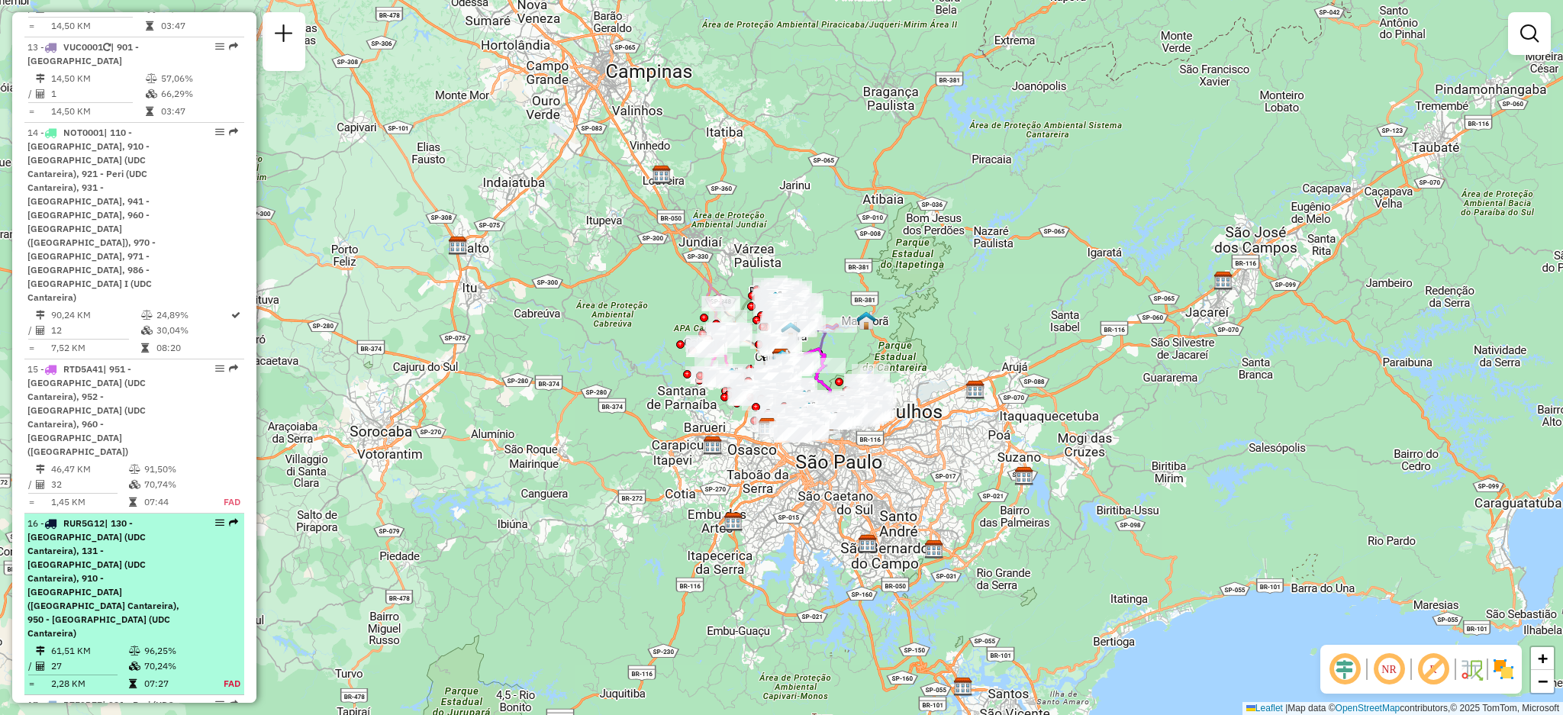
click at [229, 518] on em at bounding box center [233, 522] width 9 height 9
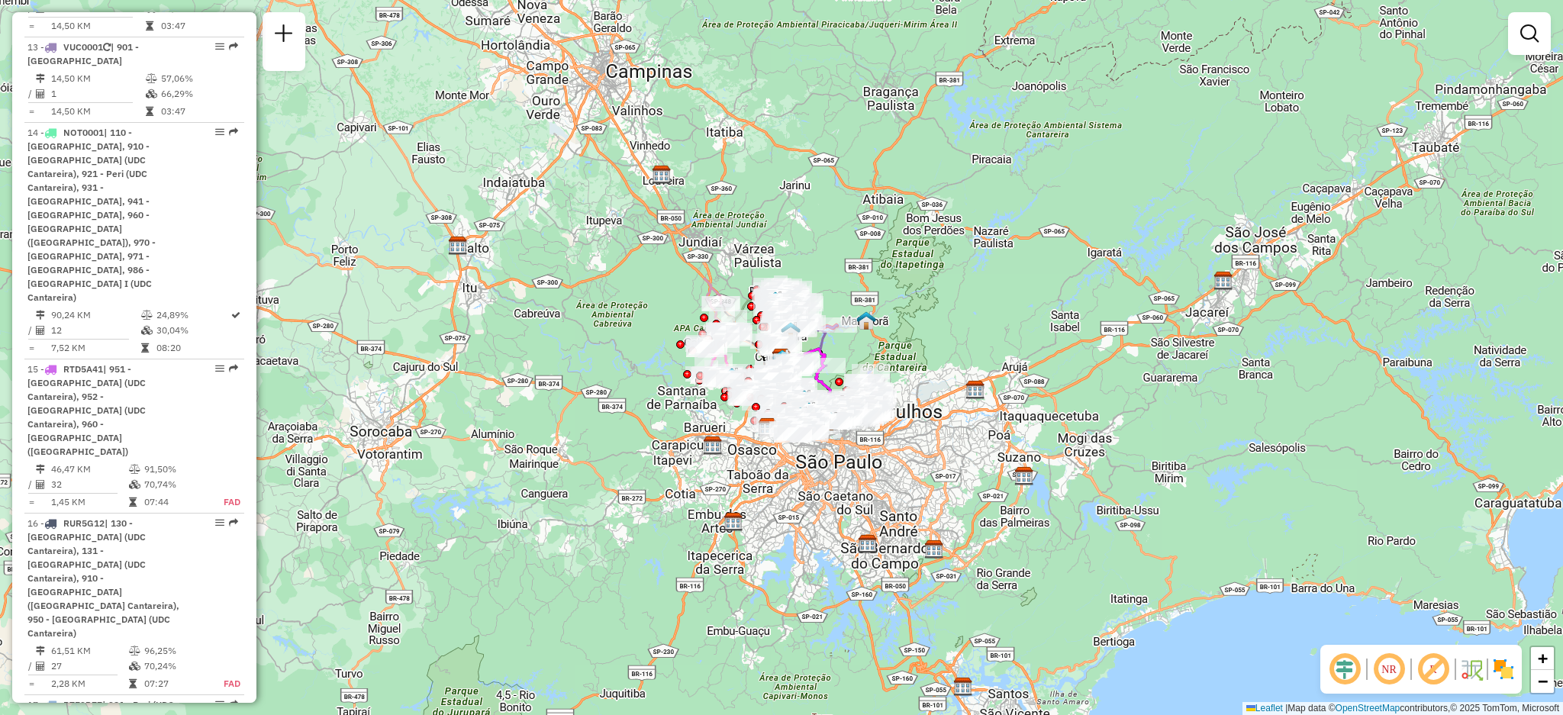
select select "**********"
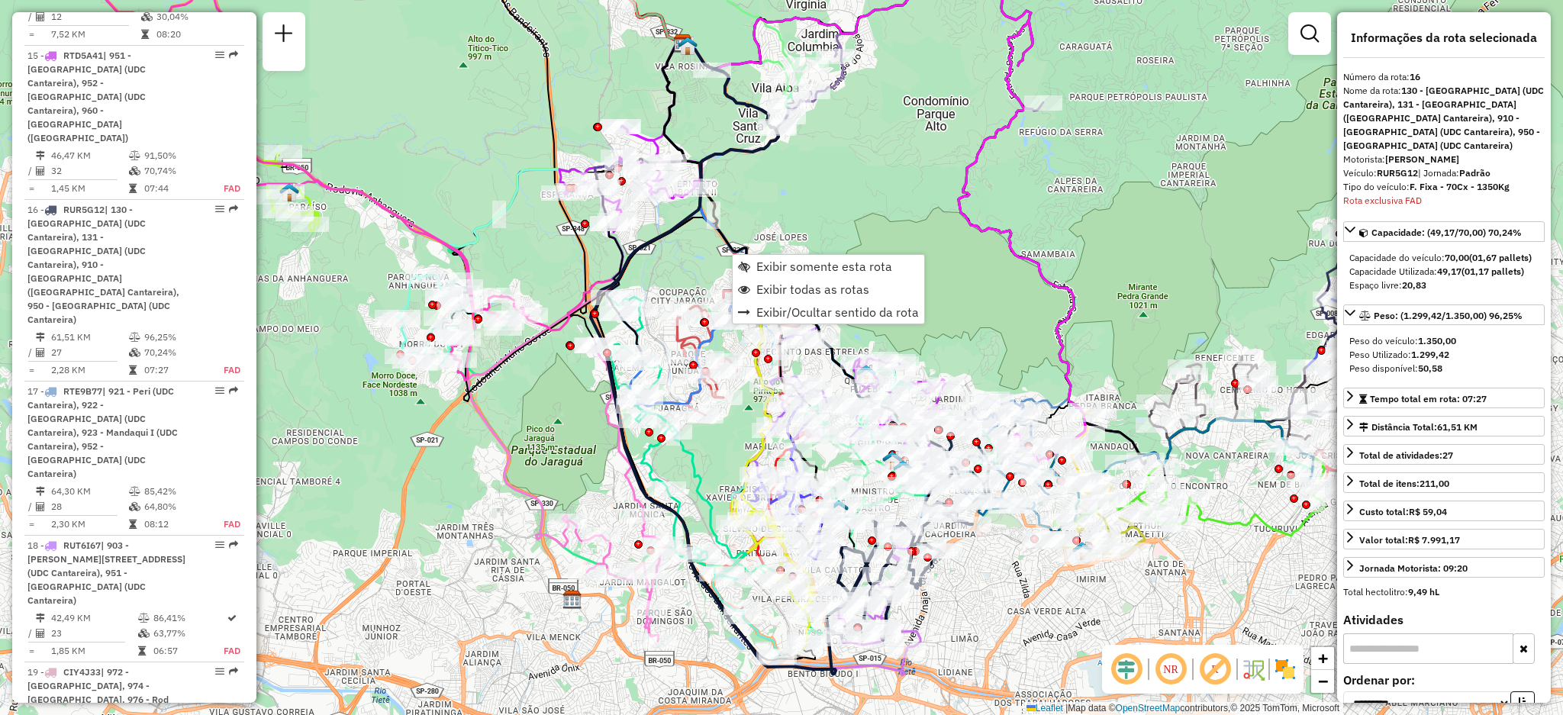
scroll to position [2032, 0]
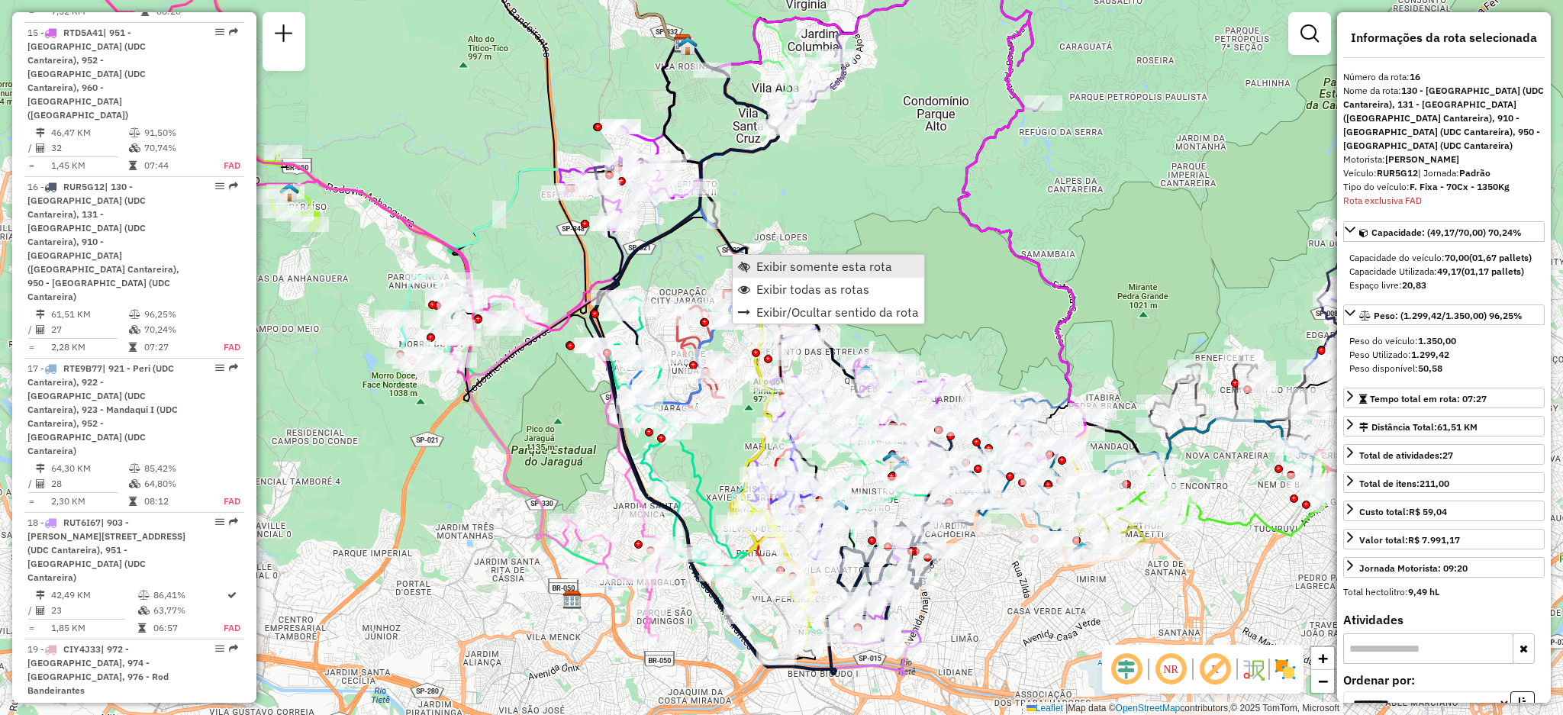
click at [748, 263] on span "Exibir somente esta rota" at bounding box center [744, 266] width 12 height 12
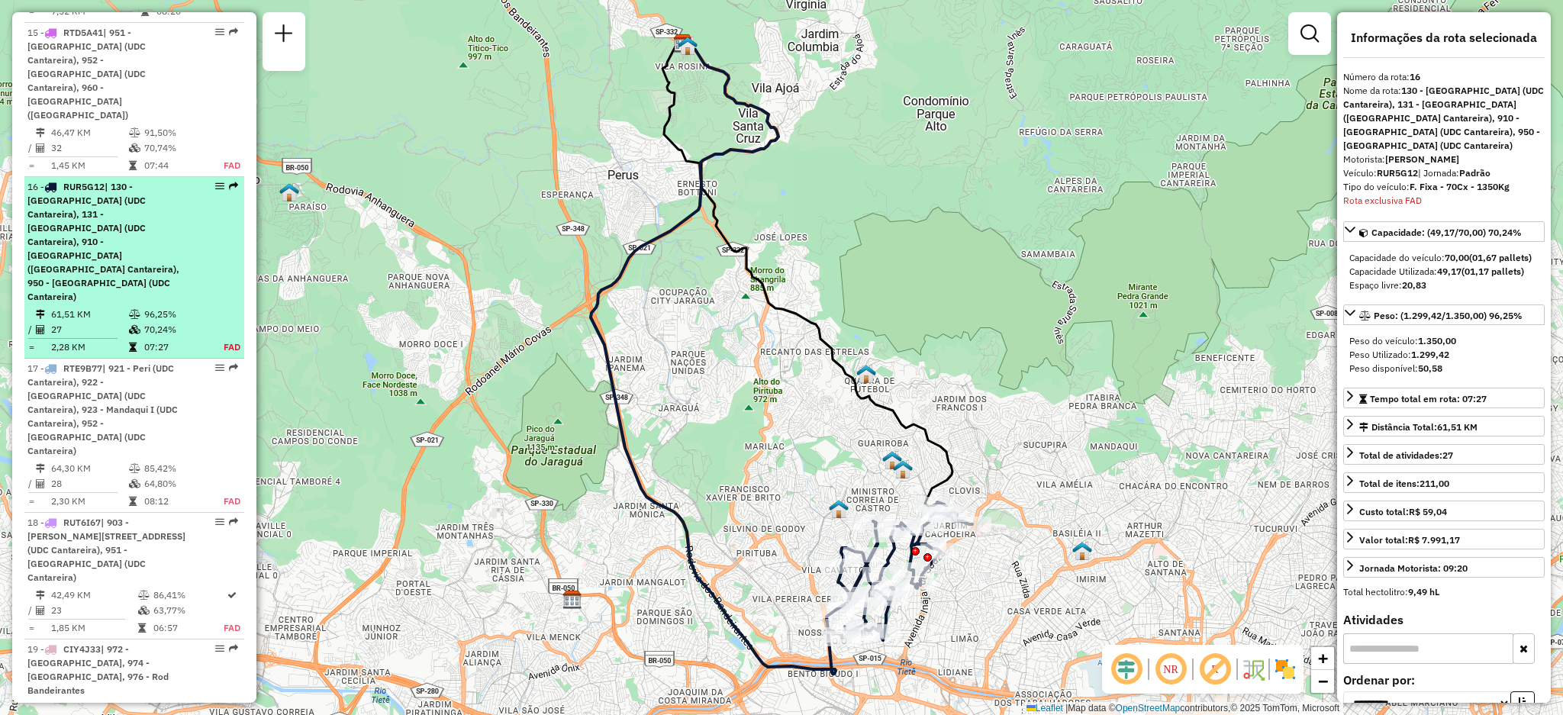
click at [227, 177] on li "16 - RUR5G12 | 130 - [GEOGRAPHIC_DATA] (UDC Cantareira), 131 - [GEOGRAPHIC_DATA…" at bounding box center [134, 268] width 220 height 182
click at [230, 182] on em at bounding box center [233, 186] width 9 height 9
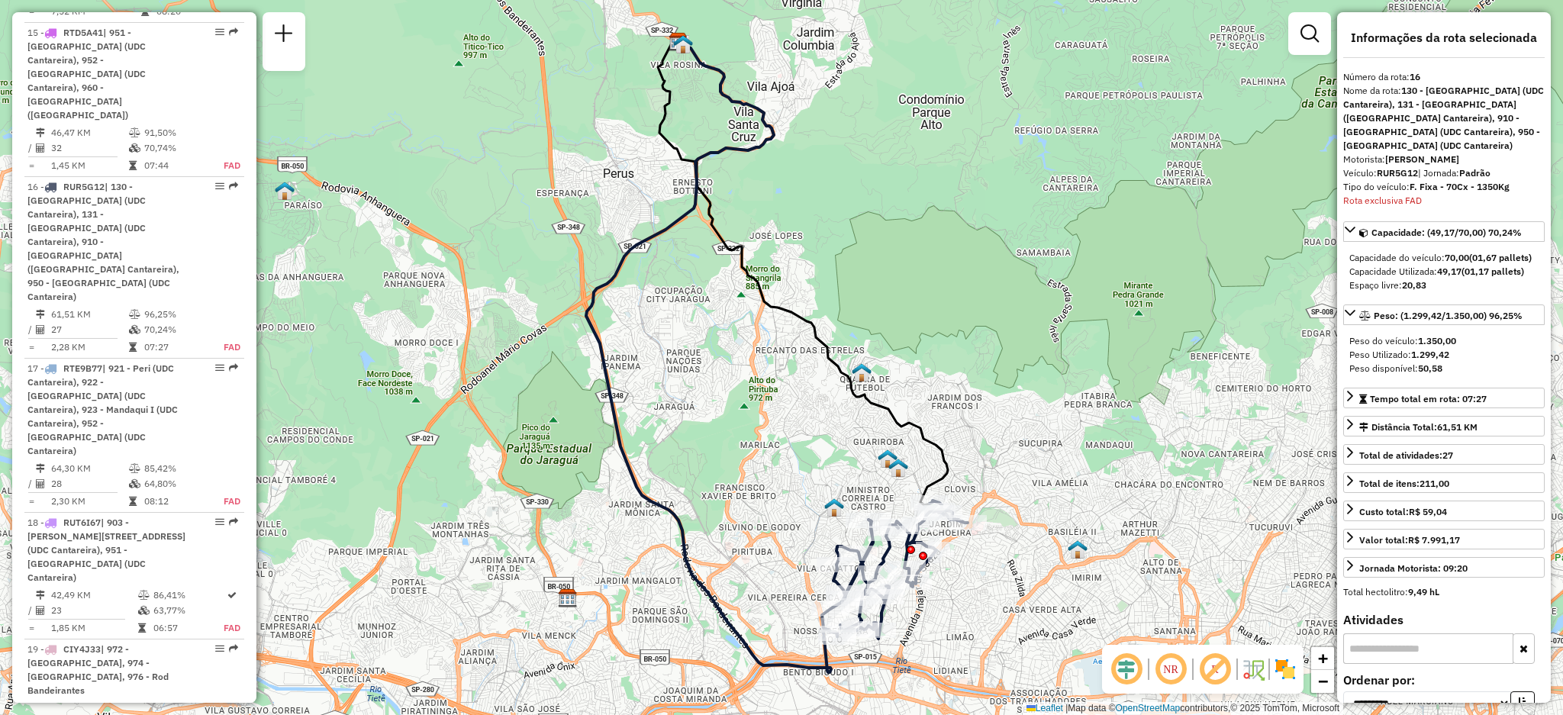
drag, startPoint x: 912, startPoint y: 532, endPoint x: 819, endPoint y: 451, distance: 123.3
click at [907, 546] on div at bounding box center [911, 550] width 8 height 8
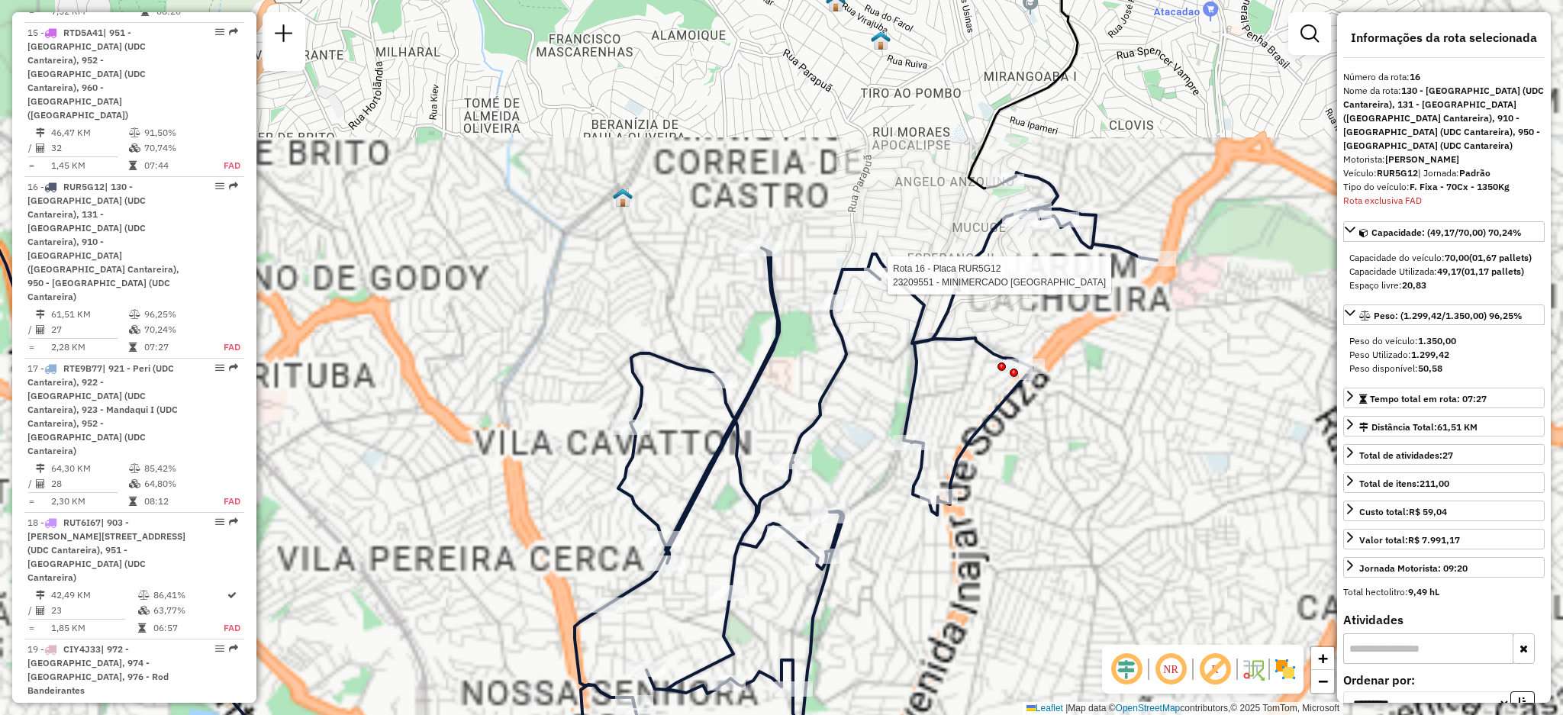
drag, startPoint x: 819, startPoint y: 500, endPoint x: 947, endPoint y: 446, distance: 139.2
click at [953, 446] on div "Rota 16 - Placa RUR5G12 23209551 - MINIMERCADO SANTA BA Janela de atendimento G…" at bounding box center [781, 357] width 1563 height 715
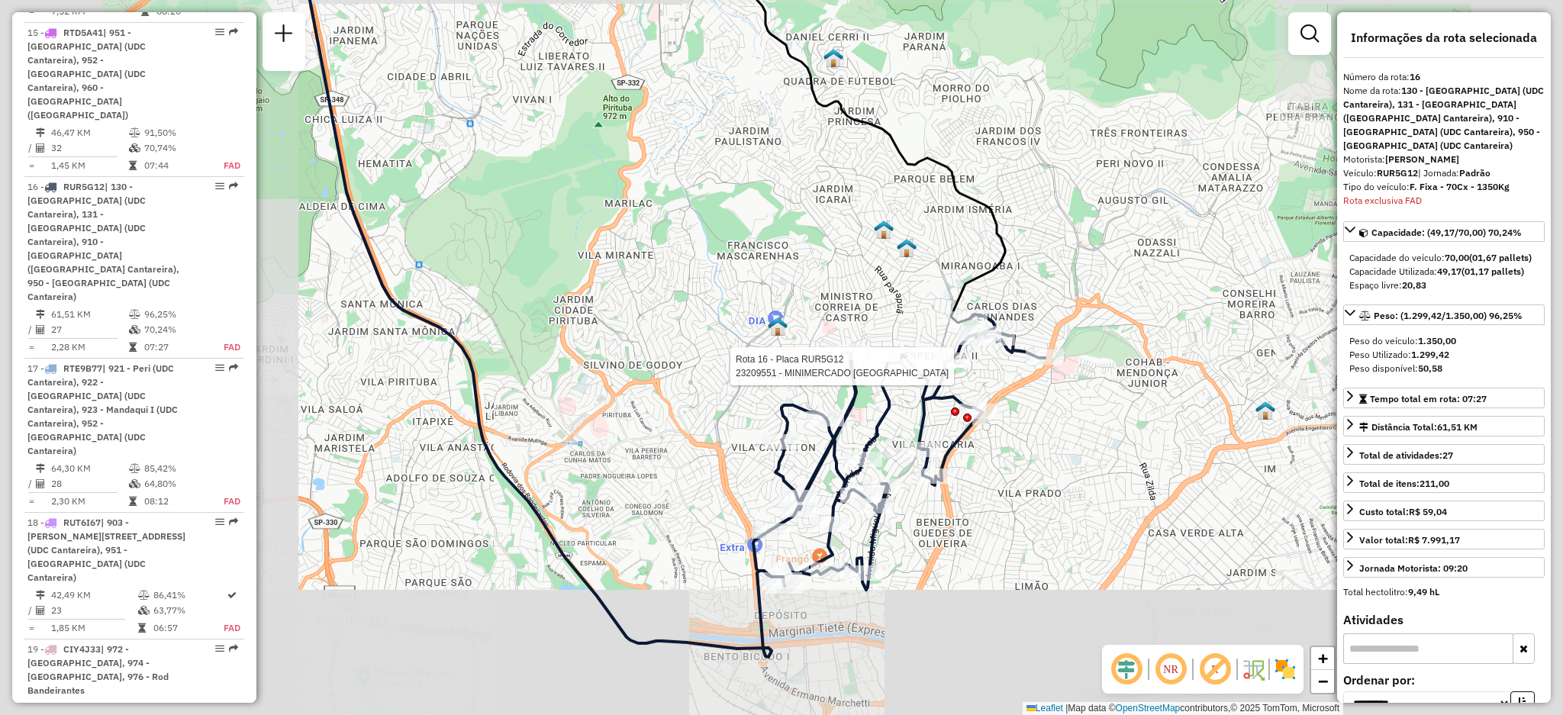
click at [1007, 404] on div "Rota 16 - Placa RUR5G12 23209551 - MINIMERCADO SANTA BA Rota 16 - Placa RUR5G12…" at bounding box center [781, 357] width 1563 height 715
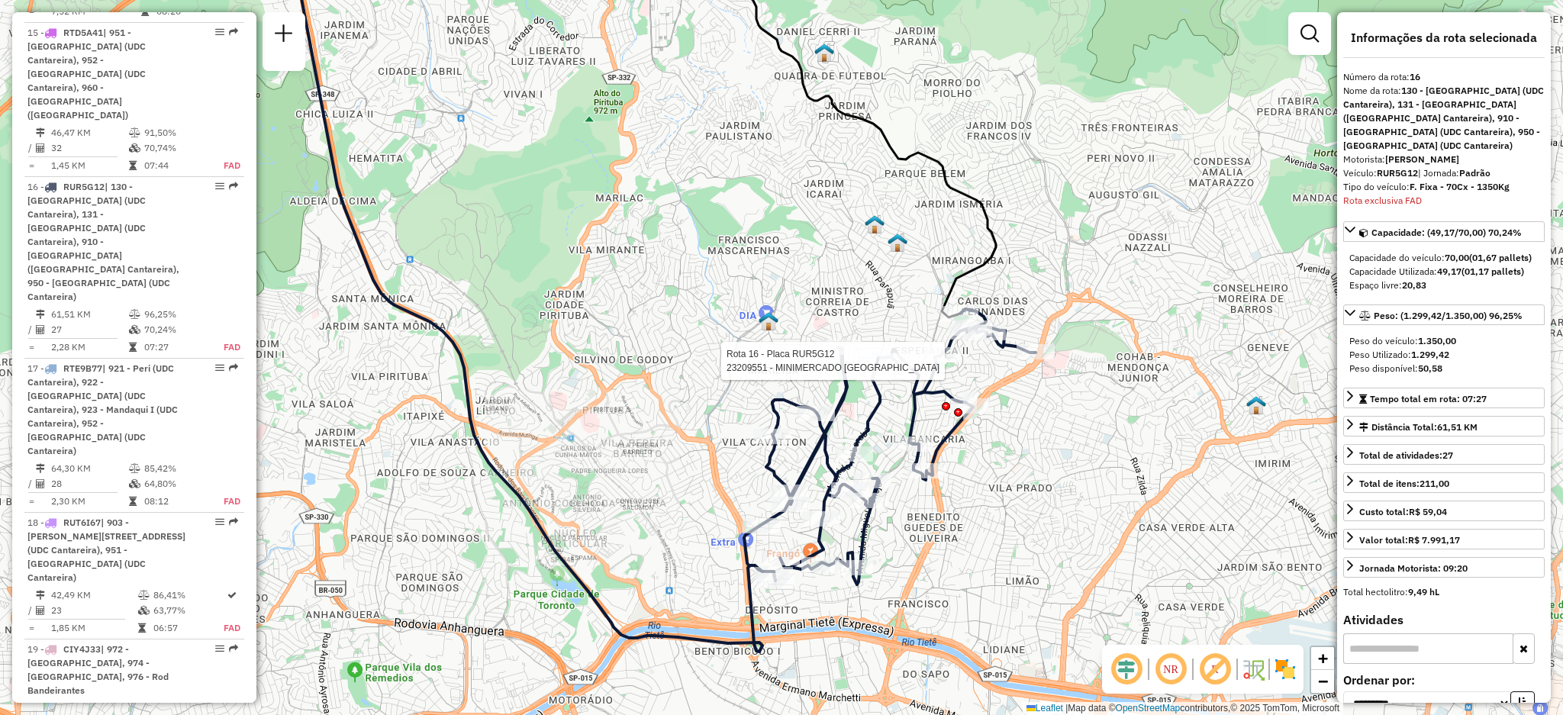
click at [997, 421] on div "Rota 16 - Placa RUR5G12 23209551 - MINIMERCADO SANTA BA Janela de atendimento G…" at bounding box center [781, 357] width 1563 height 715
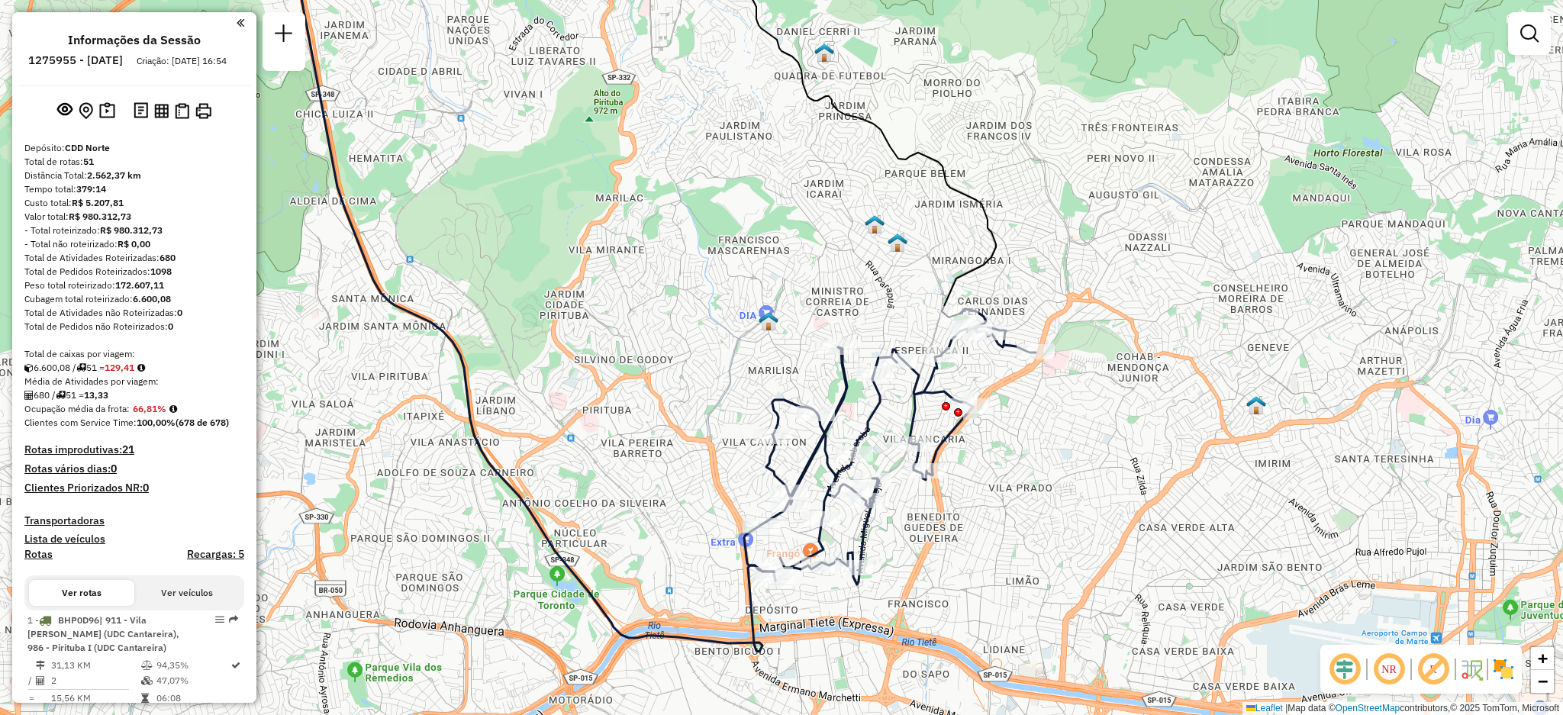
scroll to position [1582, 0]
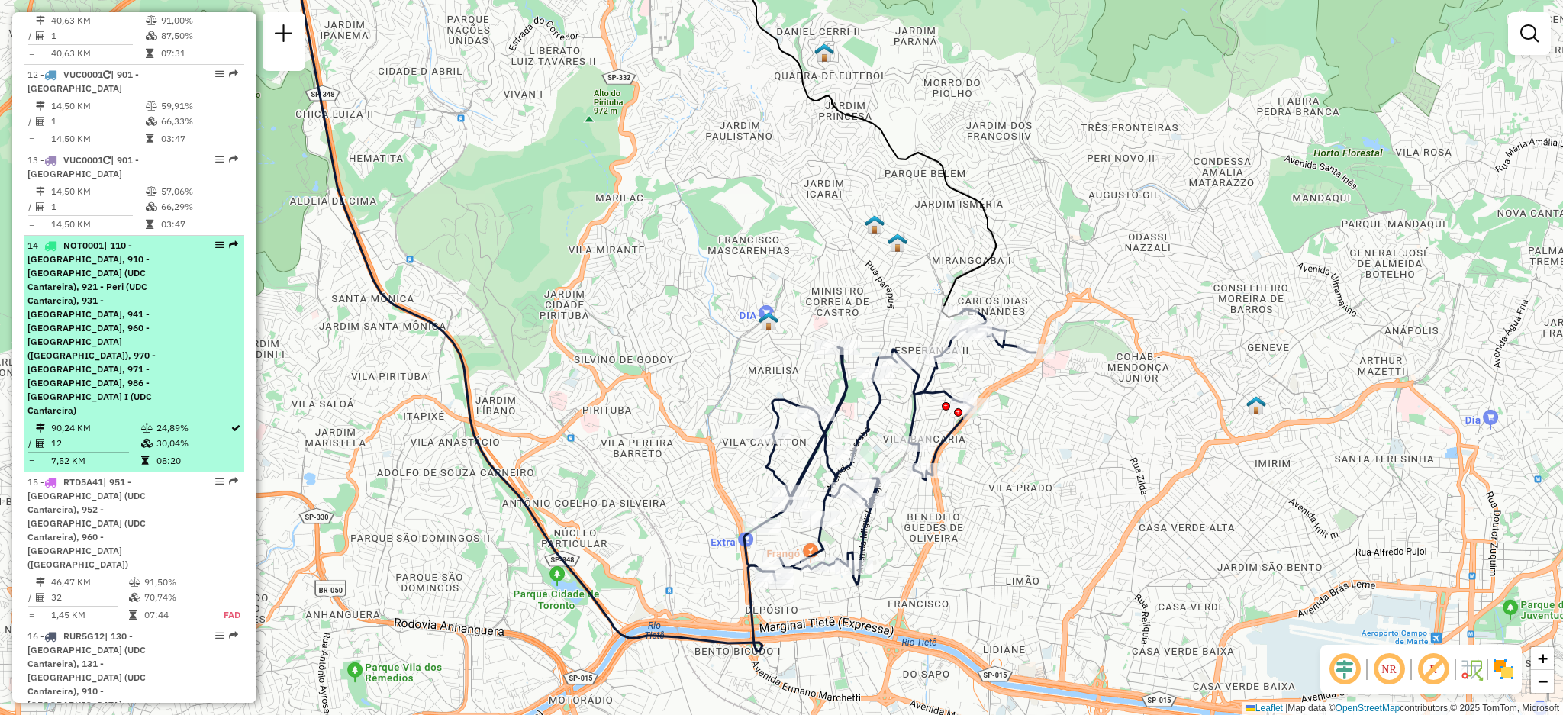
click at [237, 340] on li "14 - NOT0001 | 110 - [GEOGRAPHIC_DATA], 910 - [GEOGRAPHIC_DATA] (UDC Cantareira…" at bounding box center [134, 354] width 220 height 237
select select "**********"
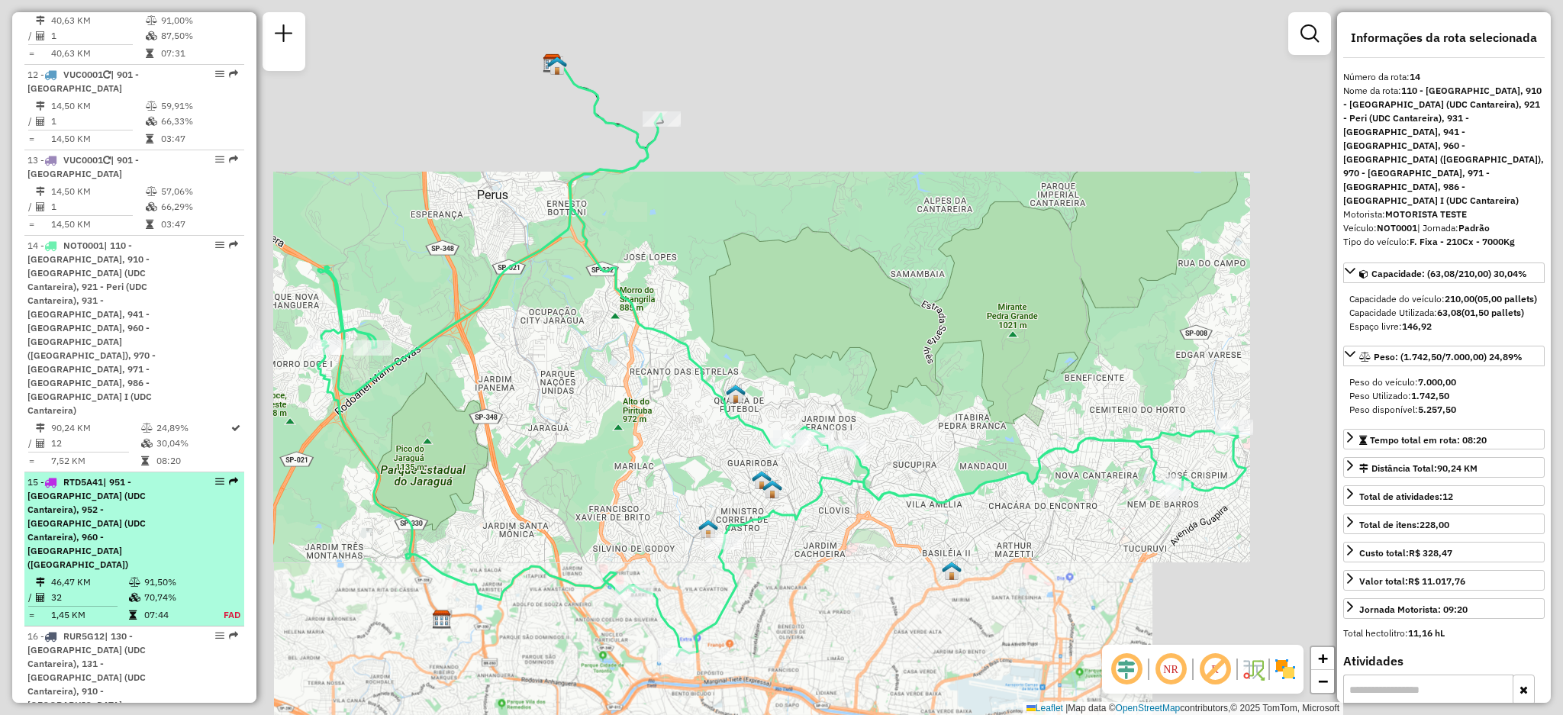
click at [230, 477] on em at bounding box center [233, 481] width 9 height 9
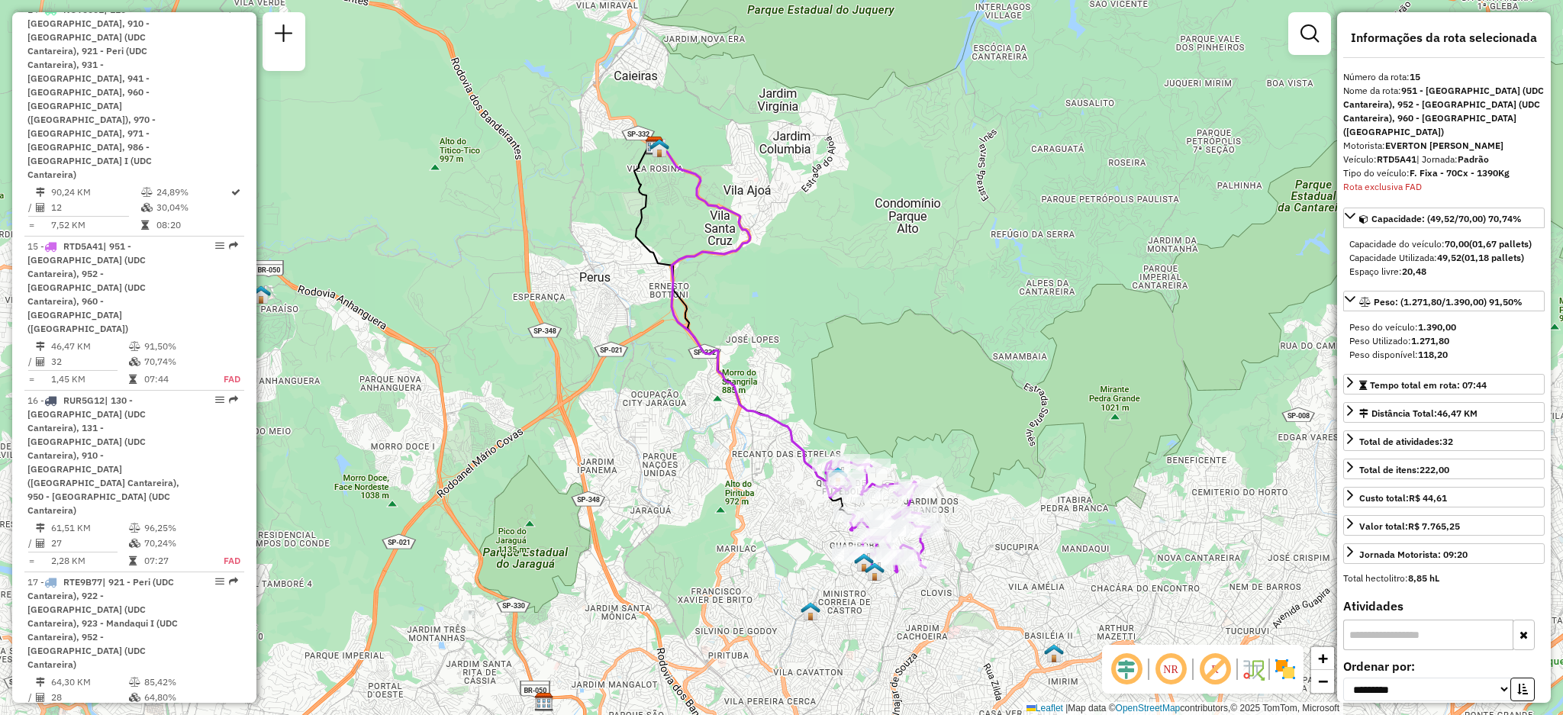
scroll to position [1919, 0]
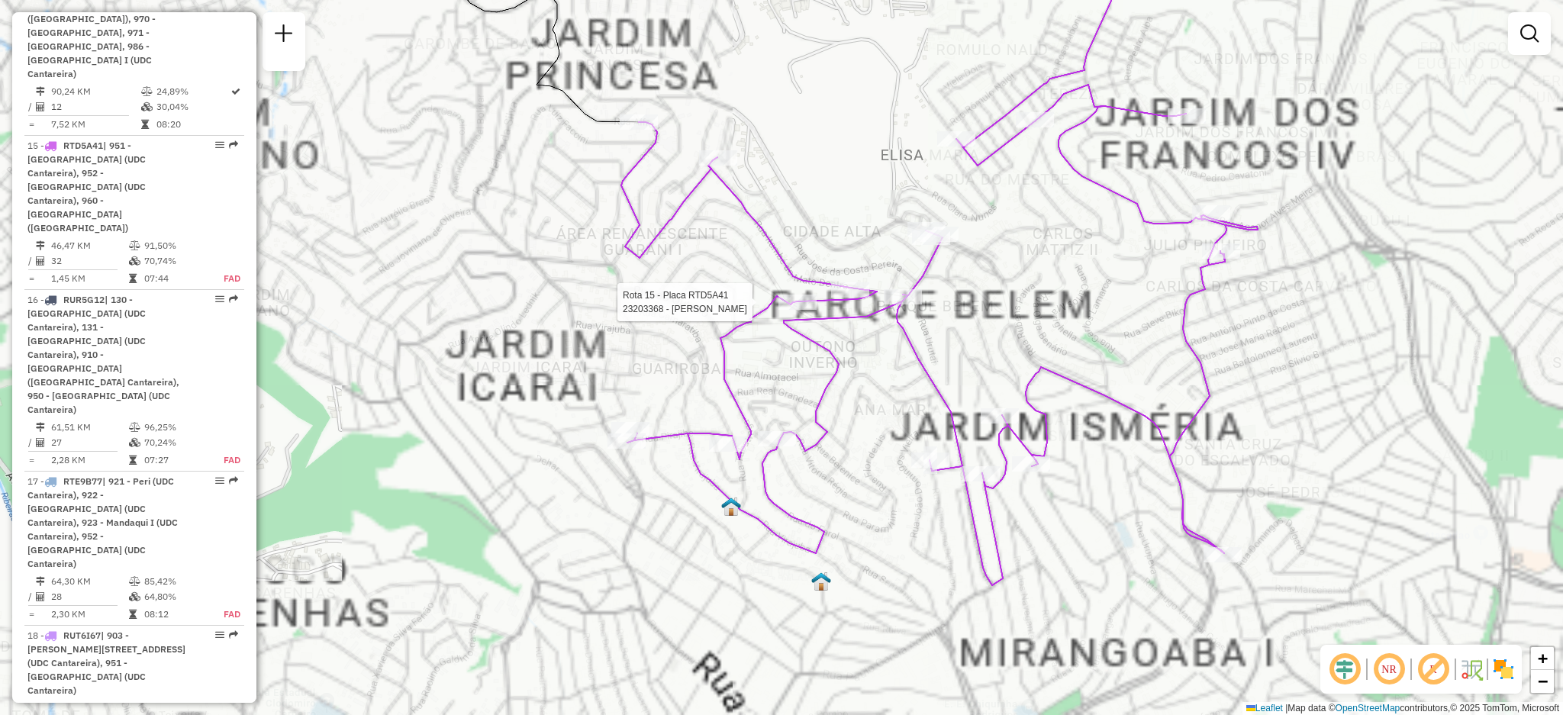
drag, startPoint x: 786, startPoint y: 154, endPoint x: 826, endPoint y: 302, distance: 153.3
click at [823, 336] on div "Rota 15 - Placa RTD5A41 23203368 - [PERSON_NAME] de atendimento Grade de atendi…" at bounding box center [781, 357] width 1563 height 715
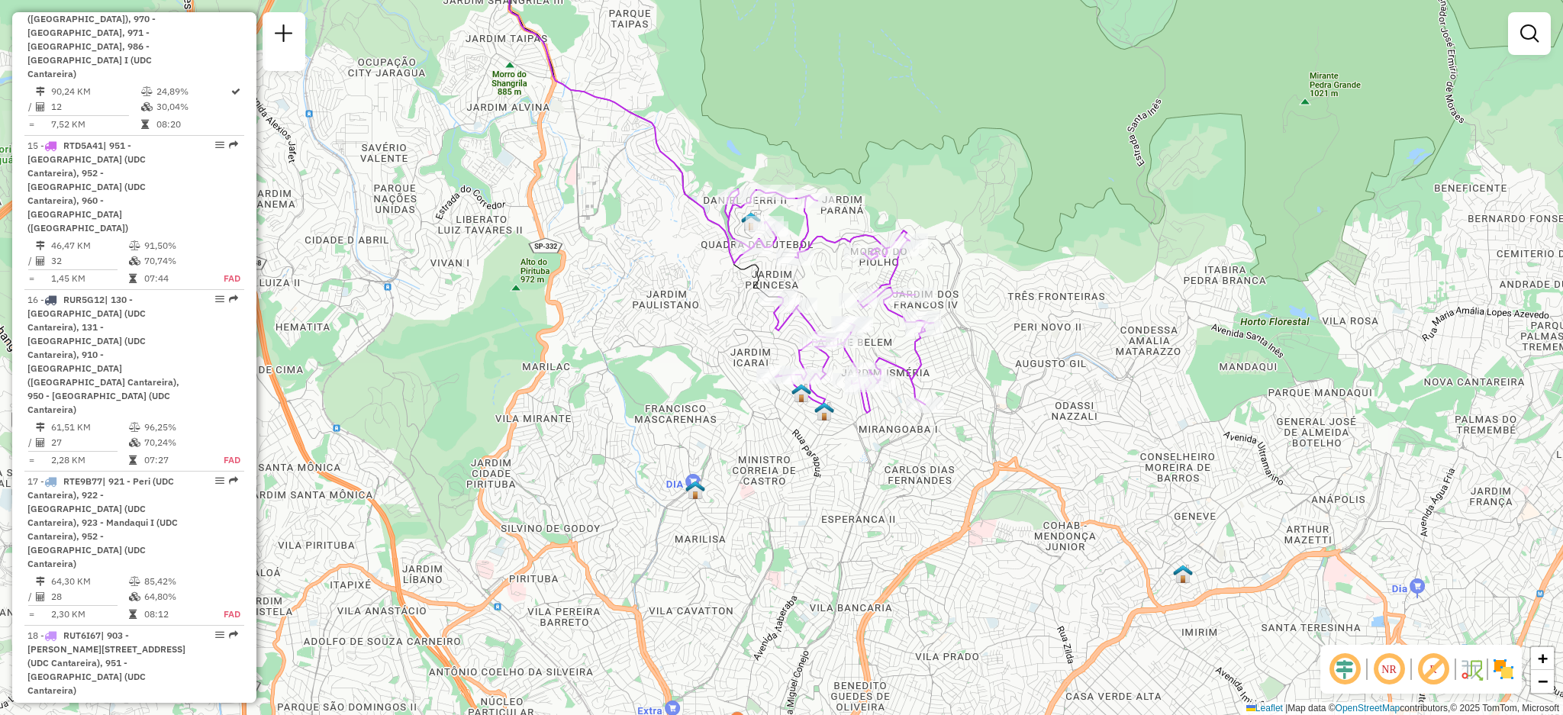
drag, startPoint x: 811, startPoint y: 220, endPoint x: 816, endPoint y: 237, distance: 18.1
click at [811, 266] on div at bounding box center [795, 257] width 38 height 15
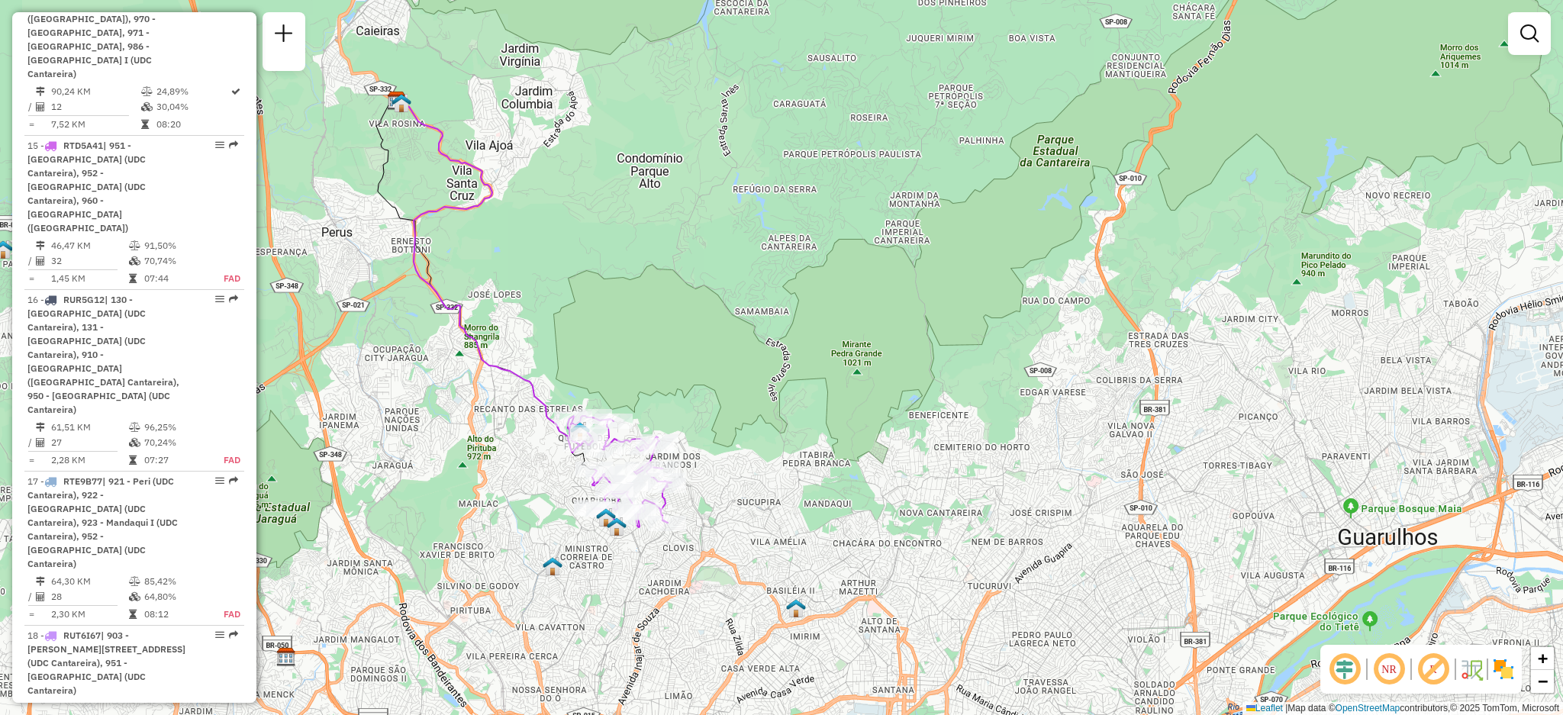
select select "**********"
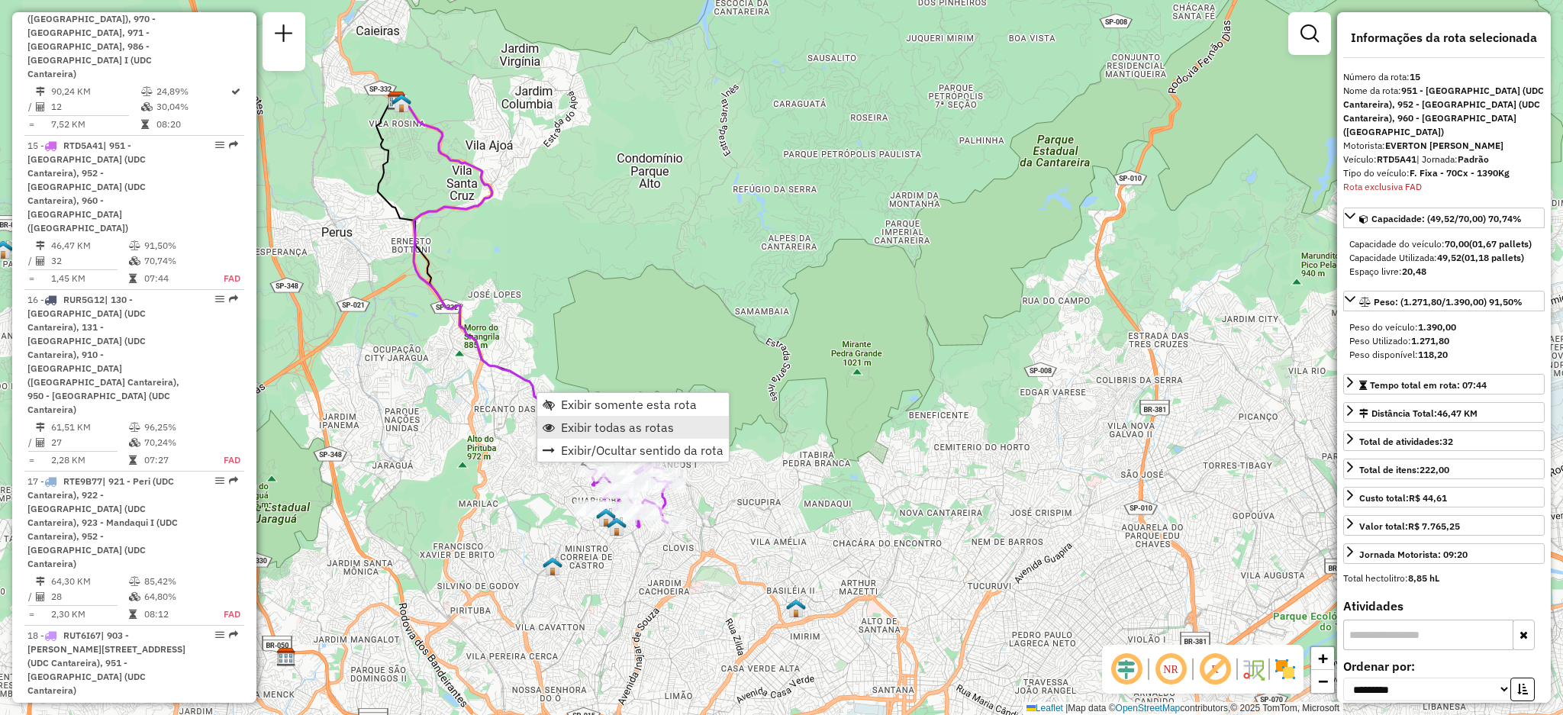
click at [554, 431] on span "Exibir todas as rotas" at bounding box center [549, 427] width 12 height 12
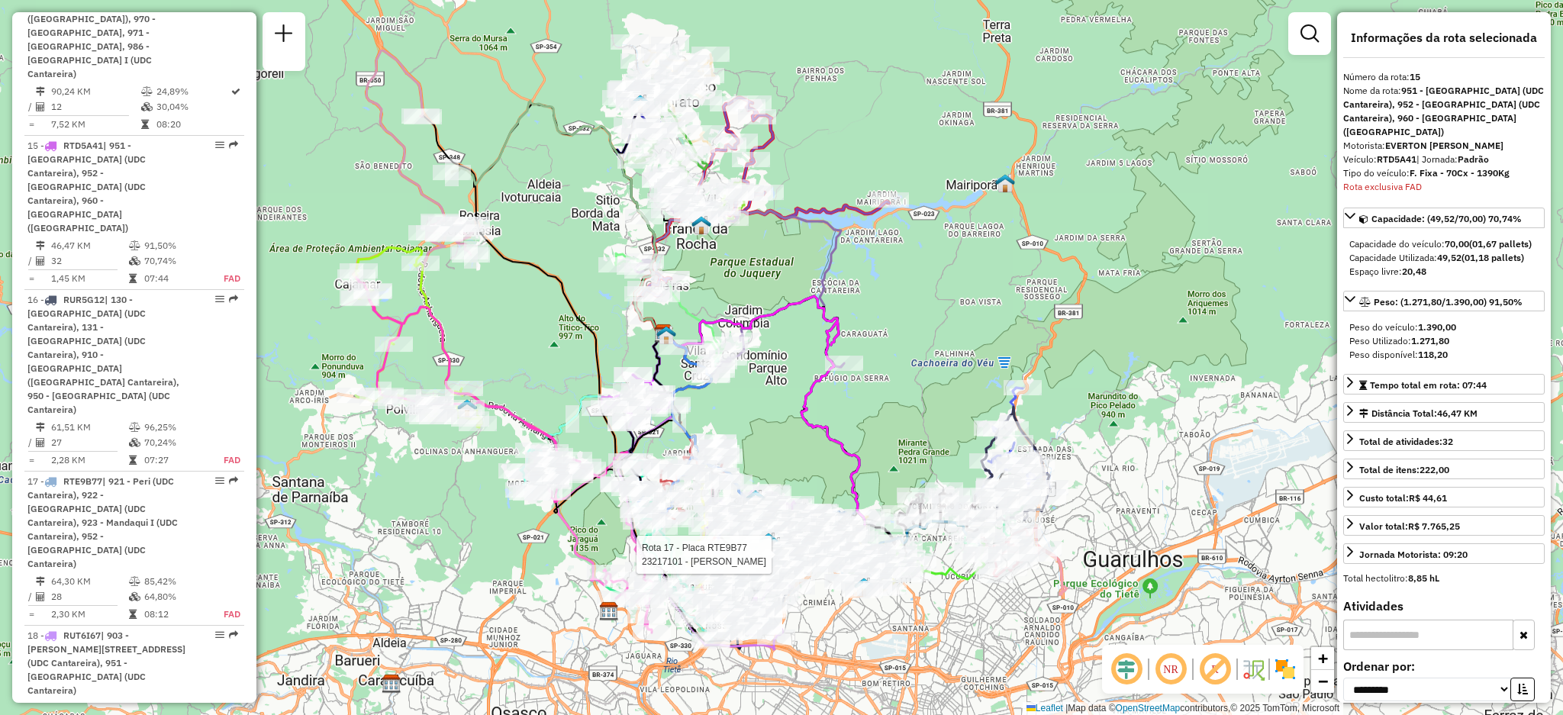
drag, startPoint x: 493, startPoint y: 274, endPoint x: 503, endPoint y: 361, distance: 87.6
click at [503, 361] on div "Rota 17 - Placa RTE9B77 23217101 - [PERSON_NAME] SIL Janela de atendimento Grad…" at bounding box center [781, 357] width 1563 height 715
